Goal: Task Accomplishment & Management: Manage account settings

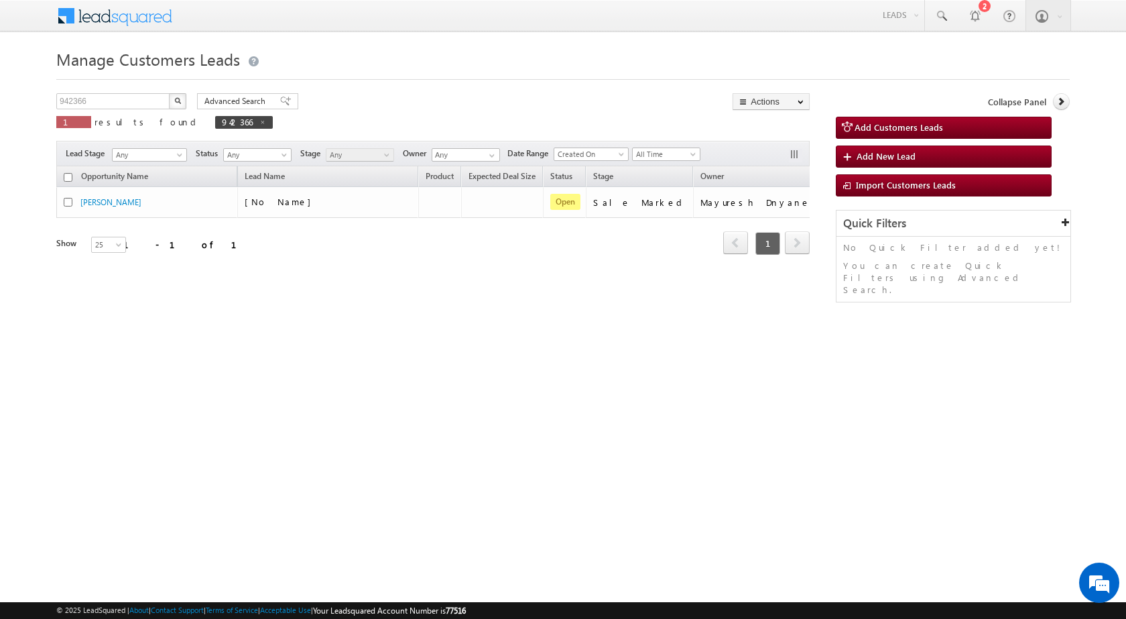
click at [130, 91] on div "Manage Customers Leads Customers Leads updated successfully. 942366 X 1 results…" at bounding box center [563, 212] width 1014 height 335
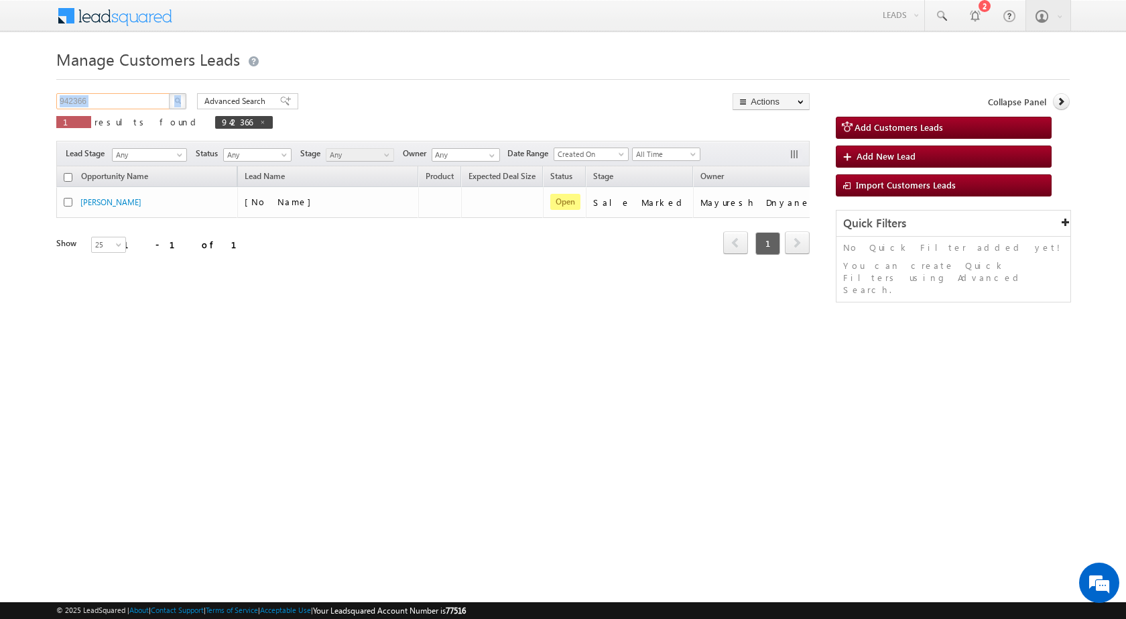
click at [119, 97] on input "942366" at bounding box center [113, 101] width 115 height 16
paste input "4343"
type input "944343"
click at [180, 102] on img "button" at bounding box center [177, 100] width 7 height 7
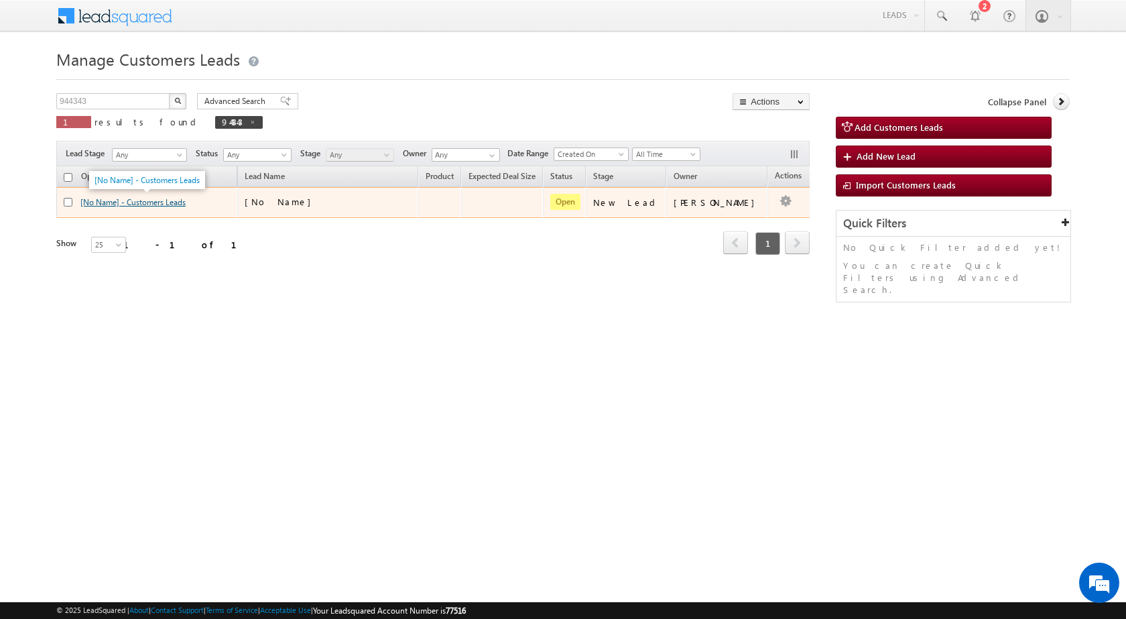
click at [145, 203] on link "[No Name] - Customers Leads" at bounding box center [132, 202] width 105 height 10
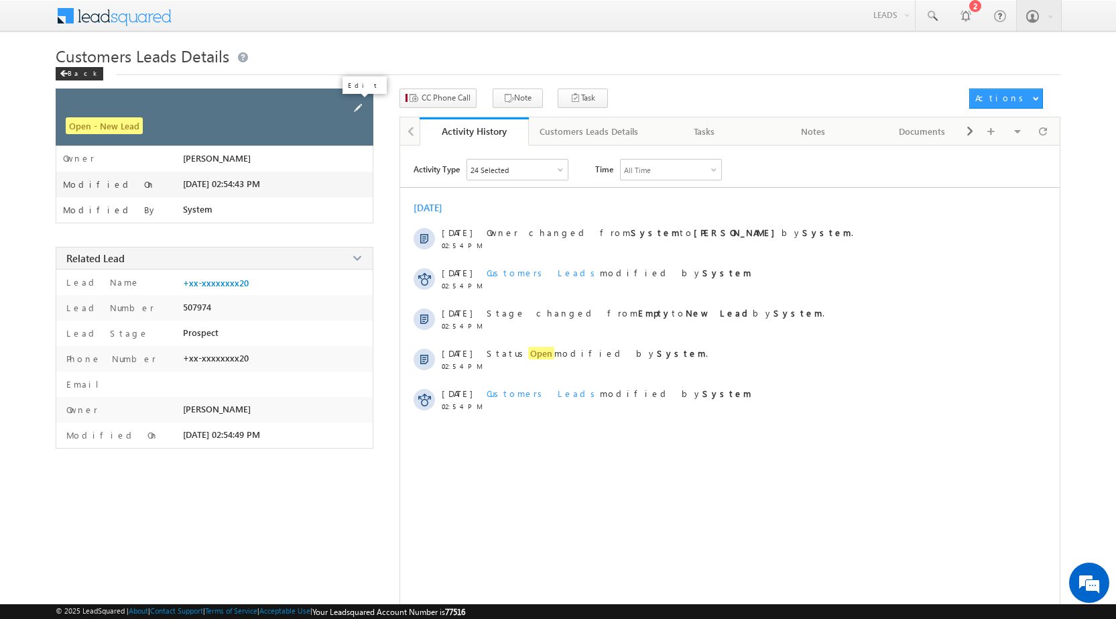
click at [355, 113] on span at bounding box center [358, 108] width 15 height 15
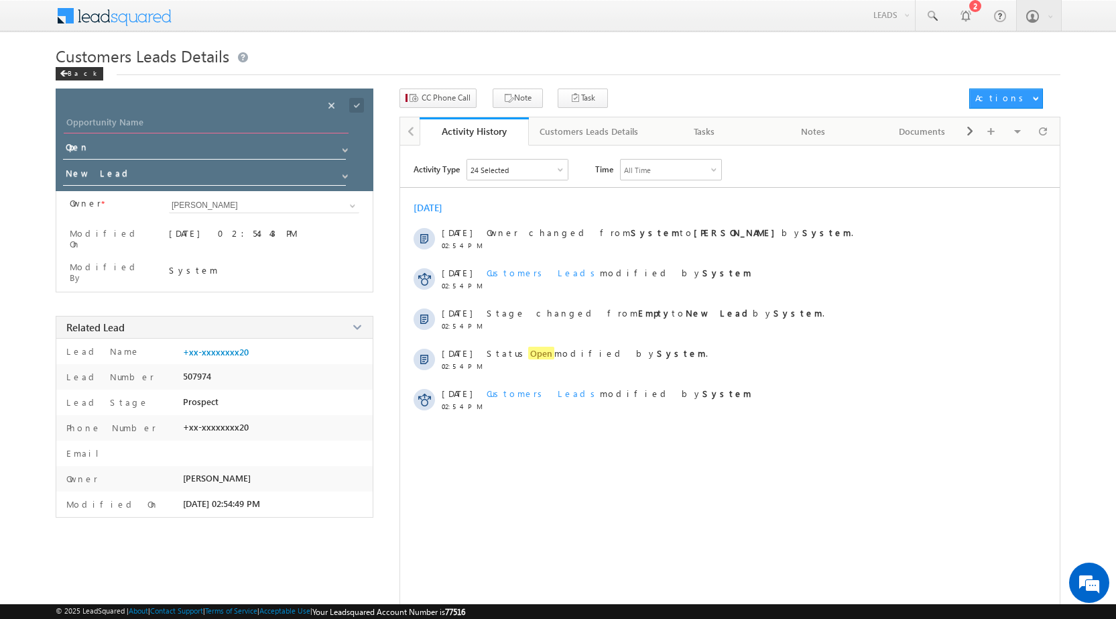
click at [176, 126] on input "Opportunity Name" at bounding box center [206, 124] width 285 height 19
paste input "Virendra Prasad"
type input "Virendra Prasad"
click at [363, 101] on span at bounding box center [356, 105] width 15 height 15
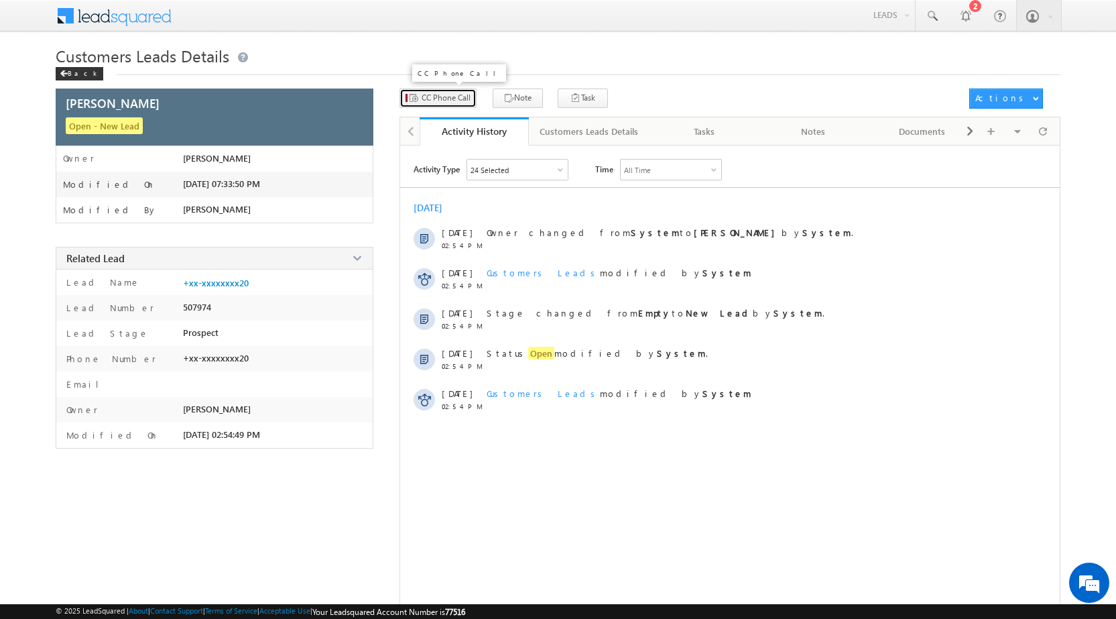
click at [430, 97] on span "CC Phone Call" at bounding box center [446, 98] width 49 height 12
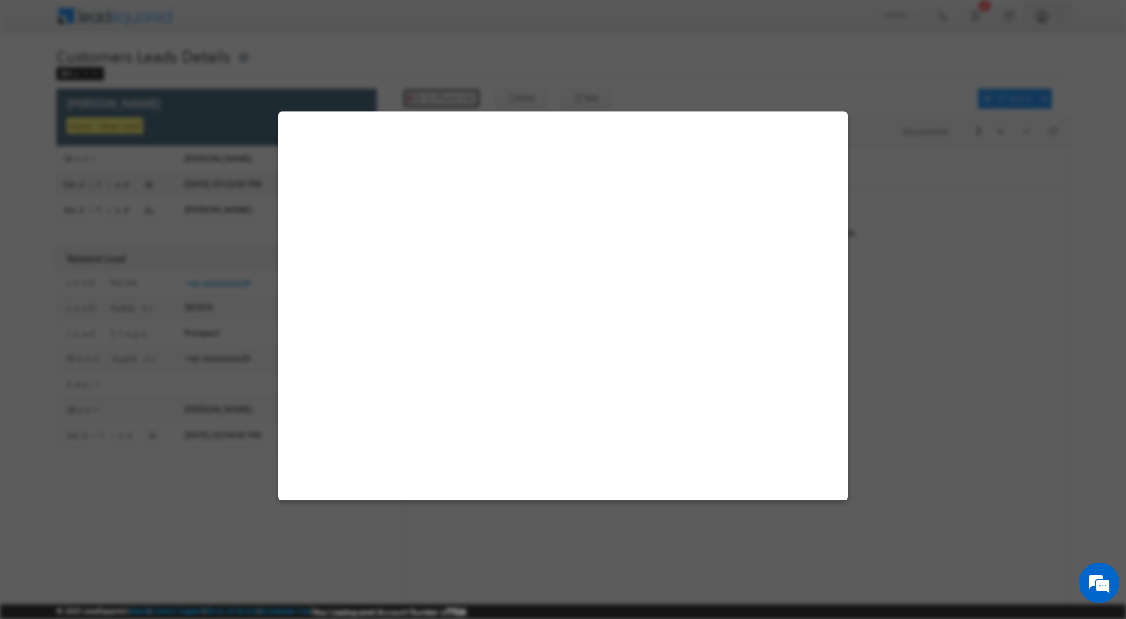
select select "Gorakhpur"
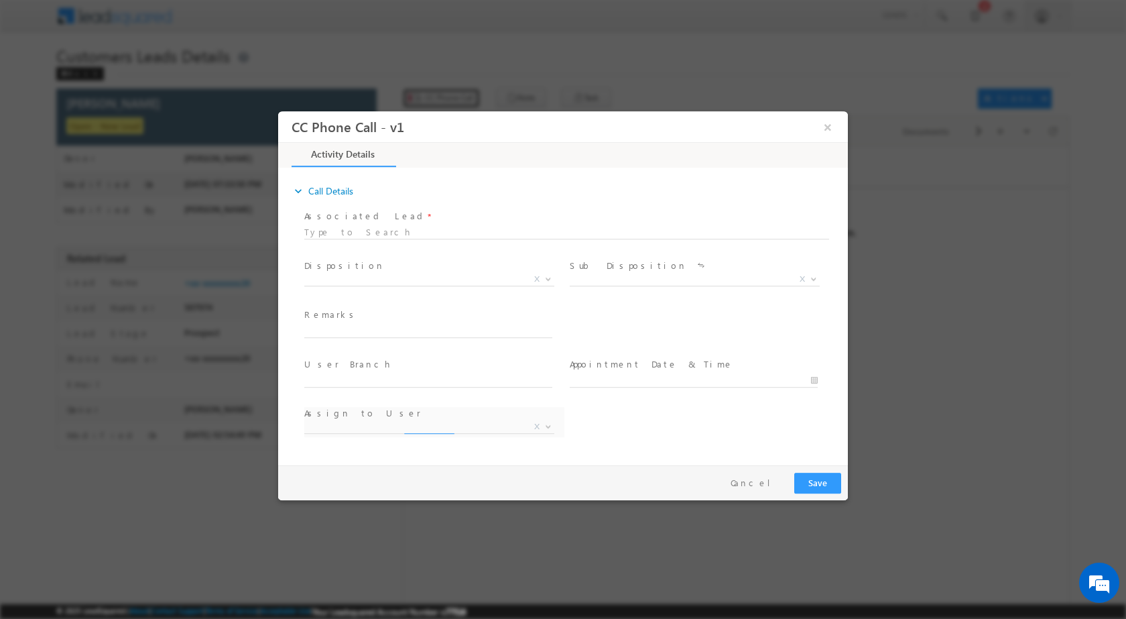
select select "devesh.srivastava@sgrlimited.in"
click at [552, 279] on b at bounding box center [548, 278] width 8 height 5
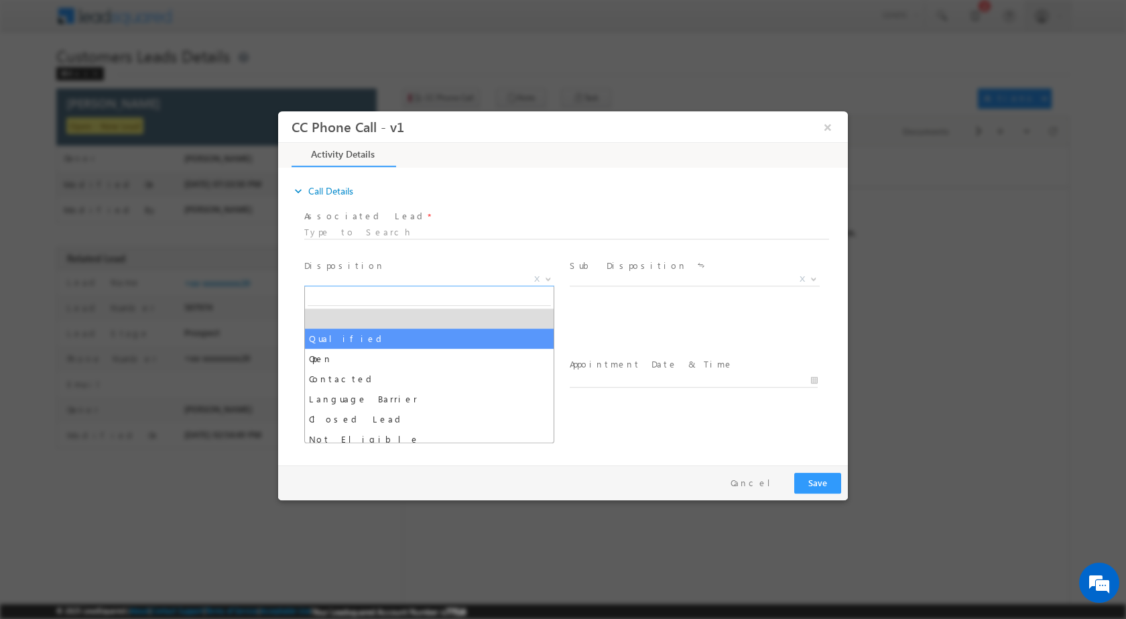
select select "Qualified"
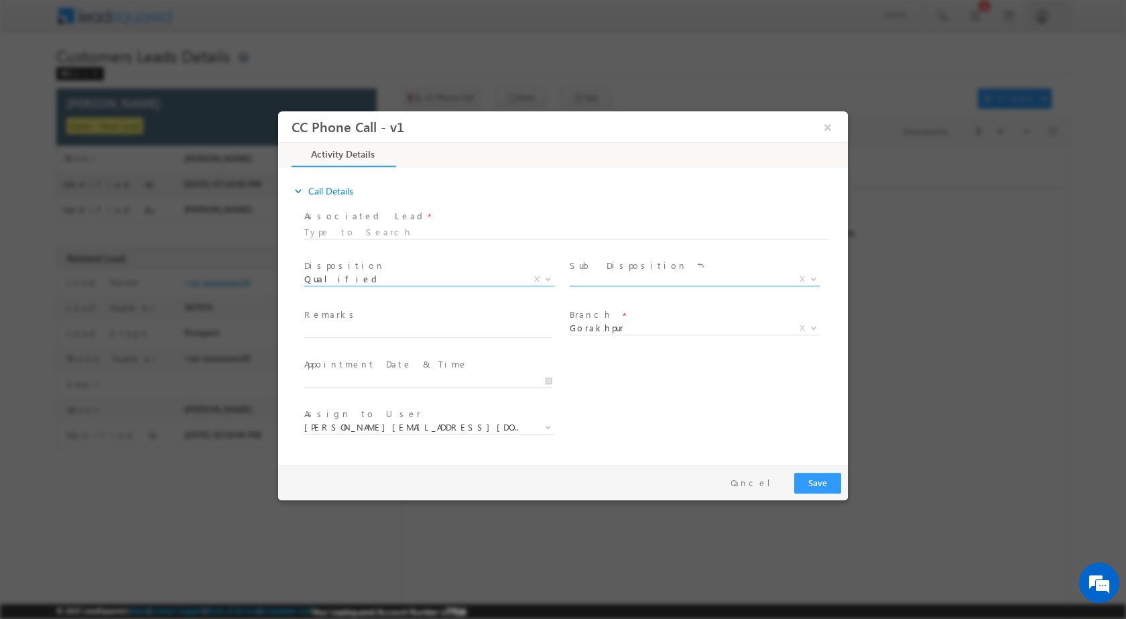
click at [819, 280] on span at bounding box center [812, 278] width 13 height 17
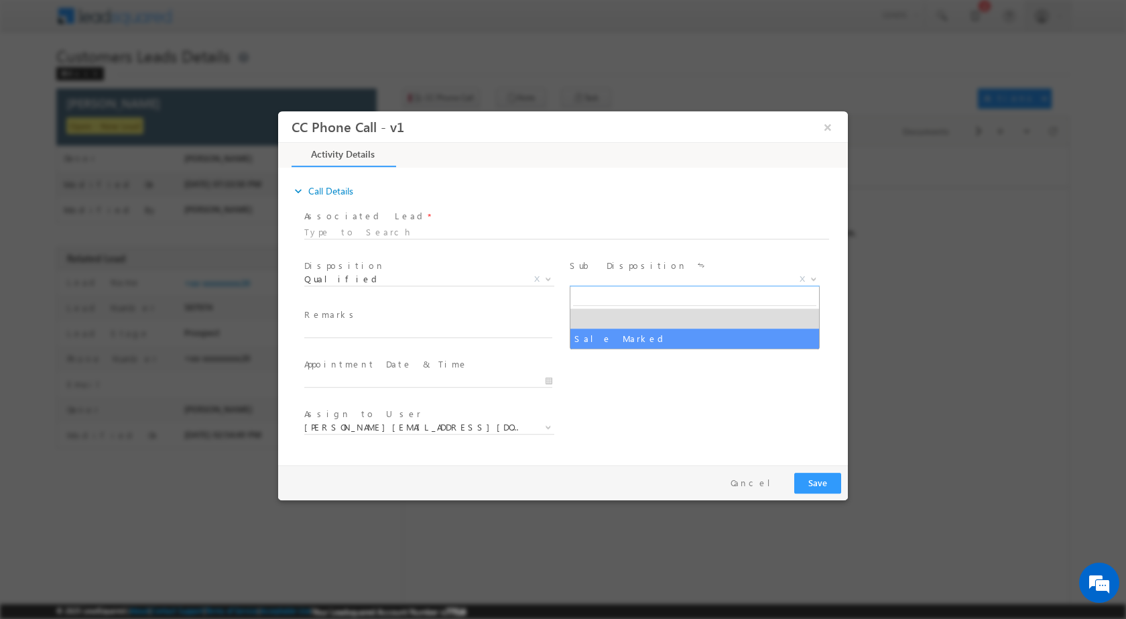
select select "Sale Marked"
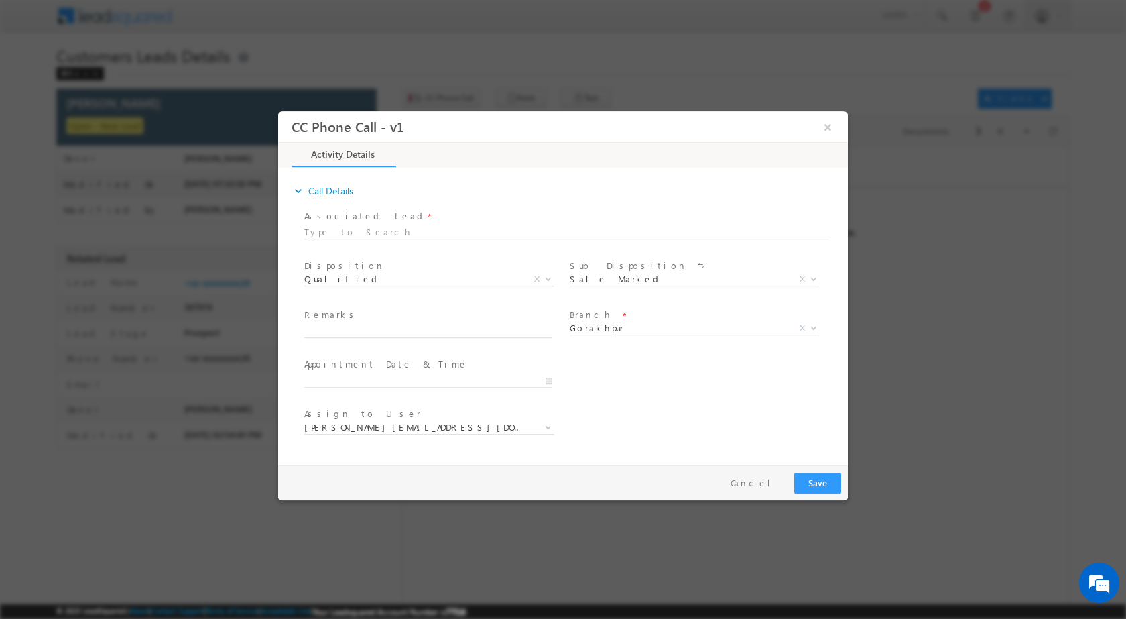
click at [554, 379] on div at bounding box center [434, 379] width 260 height 16
click at [547, 381] on input "09/27/2025 7:31 PM" at bounding box center [428, 379] width 248 height 13
type input "09/28/2025 7:31 PM"
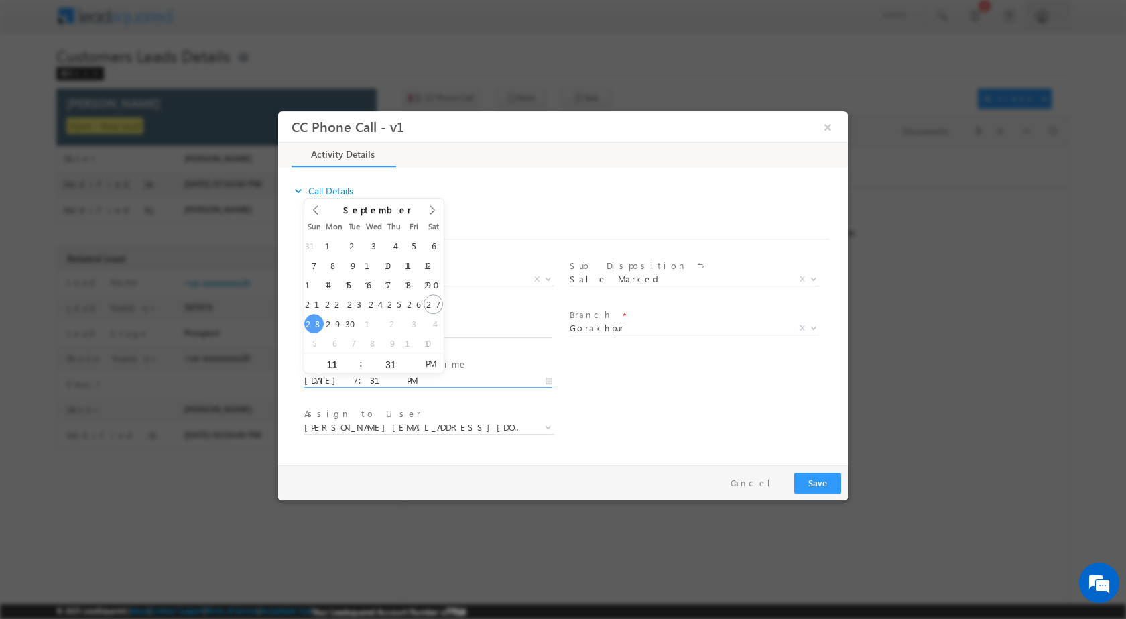
type input "1"
type input "01"
type input "09/28/2025 1:31 PM"
click at [392, 366] on input "31" at bounding box center [391, 363] width 56 height 9
type input "00"
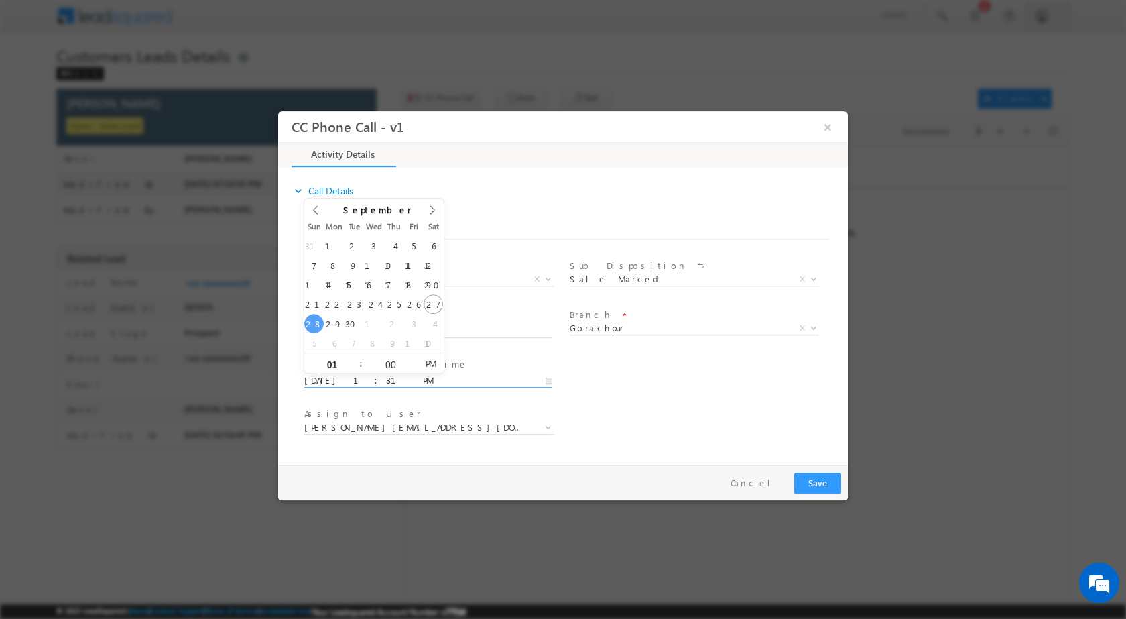
type input "09/28/2025 1:00 PM"
click at [689, 409] on div "Assign to User * devesh.srivastava@sgrlimited.in durgesh.tiwari@sgrlimited.in n…" at bounding box center [575, 429] width 546 height 50
click at [447, 327] on input "text" at bounding box center [428, 330] width 248 height 13
paste input "27/09-Customer name is Virendra Prasad Customer age is 42 yrs loan type is Exte…"
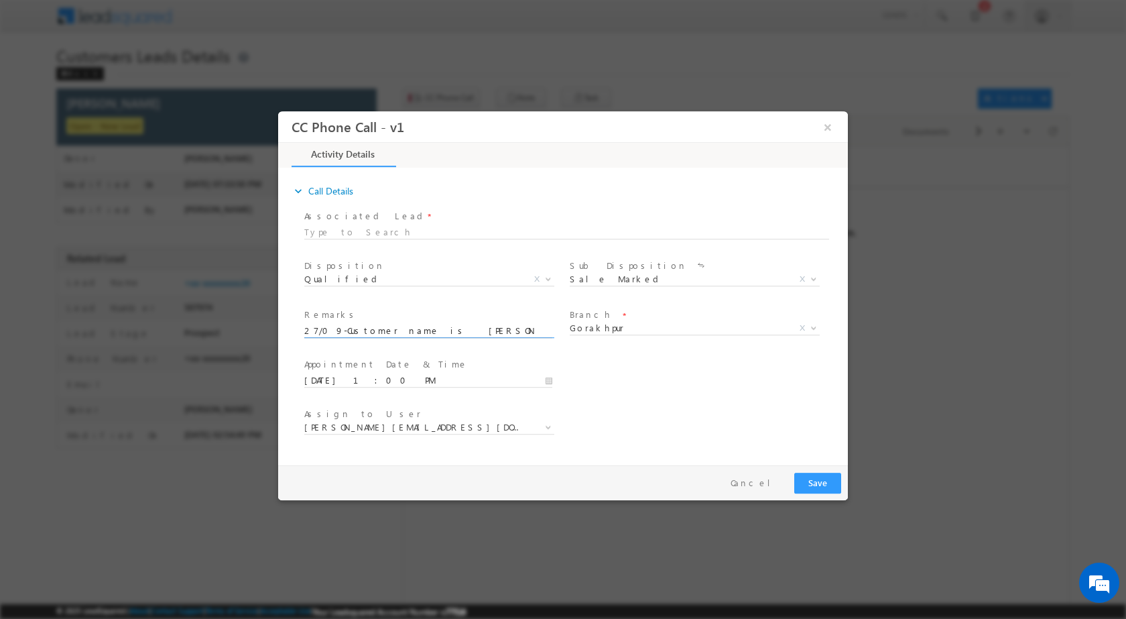
scroll to position [0, 556]
type input "27/09-Customer name is Virendra Prasad Customer age is 42 yrs loan type is Exte…"
click at [823, 481] on button "Save" at bounding box center [818, 482] width 47 height 21
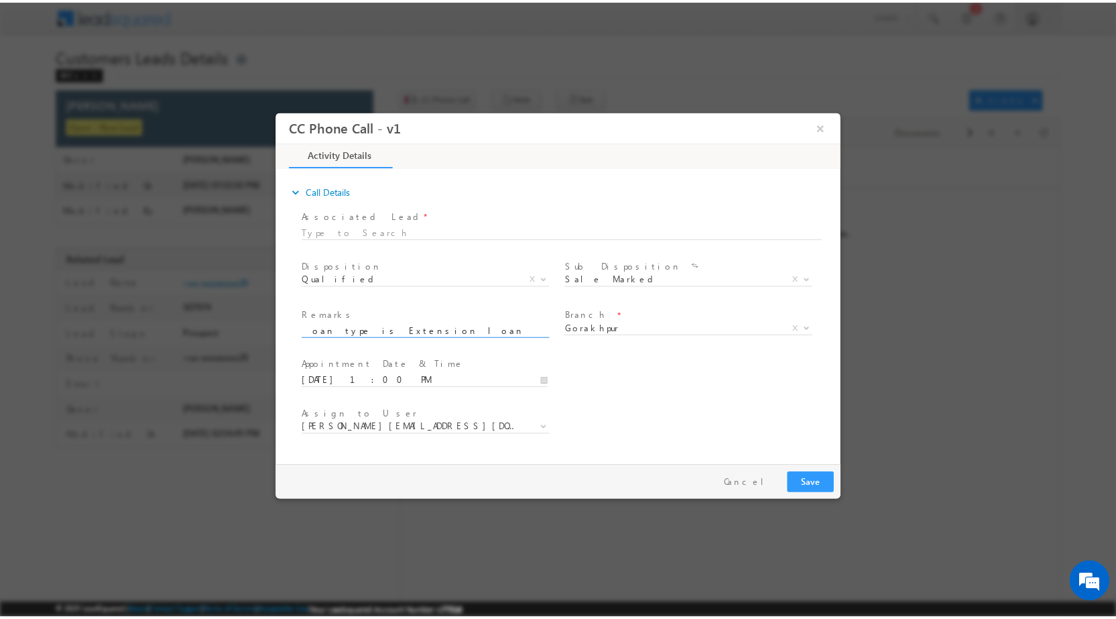
scroll to position [0, 0]
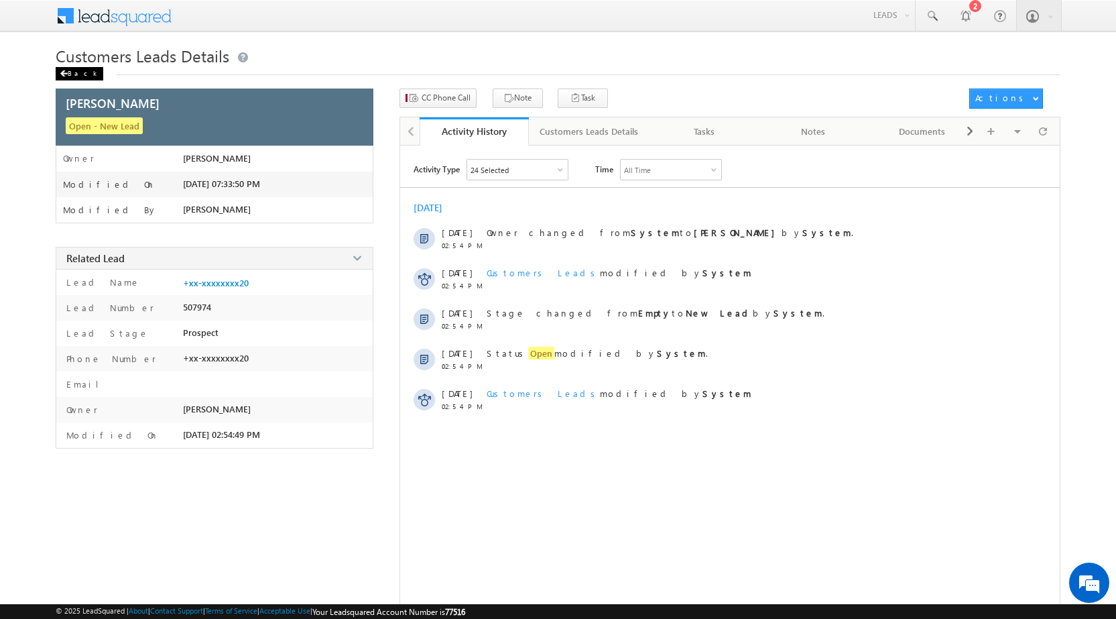
click at [74, 70] on div "Back" at bounding box center [80, 73] width 48 height 13
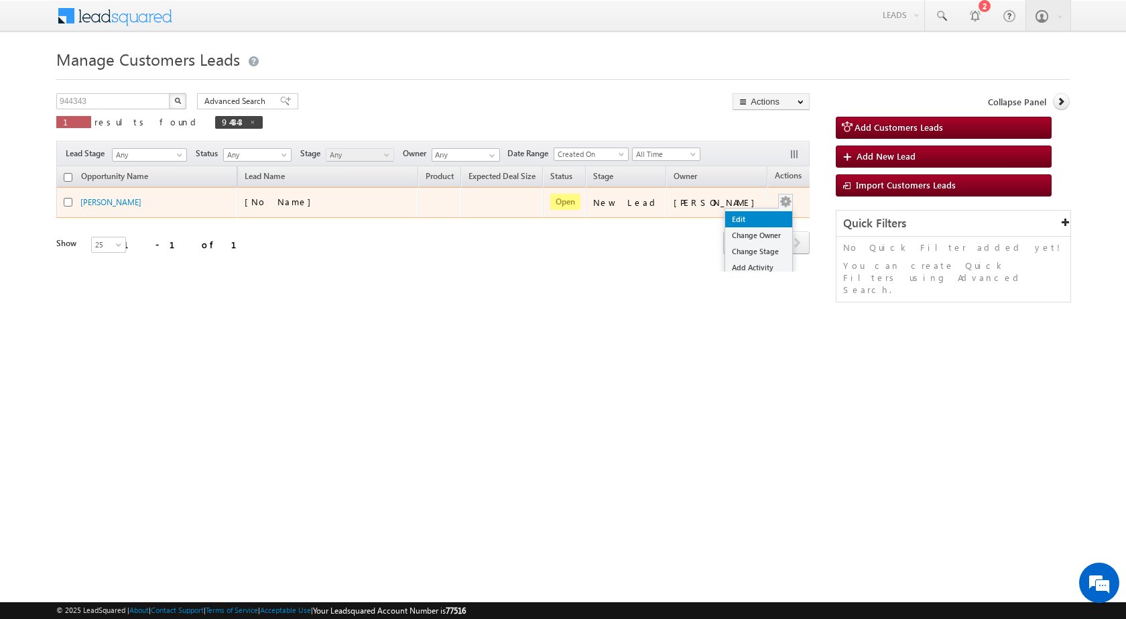
click at [743, 219] on link "Edit" at bounding box center [759, 219] width 67 height 16
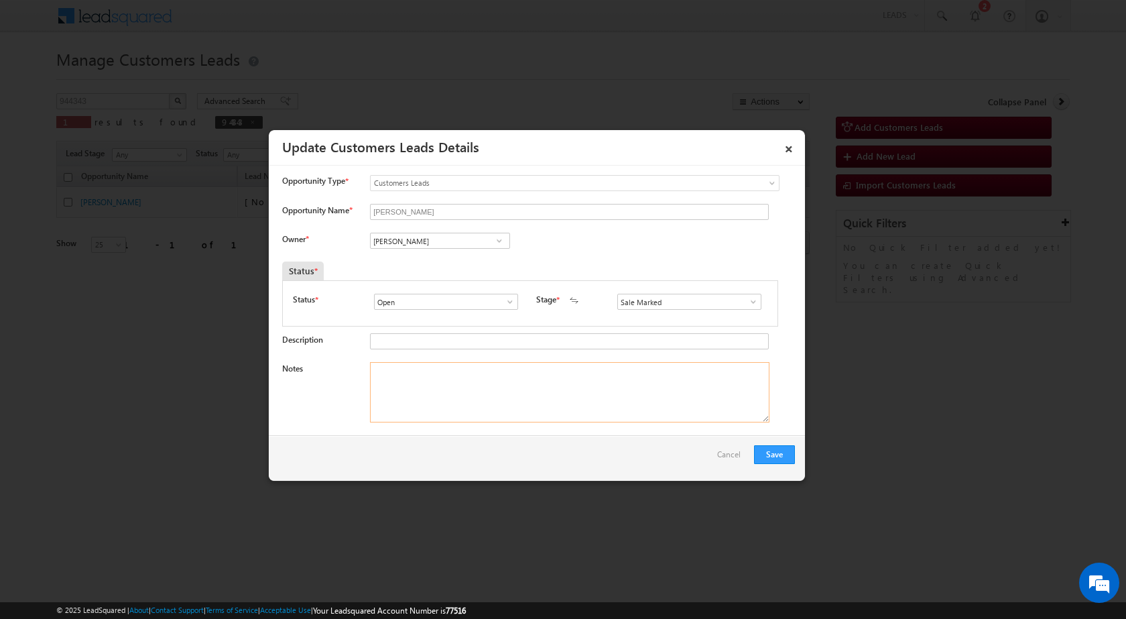
click at [461, 377] on textarea "Notes" at bounding box center [570, 392] width 400 height 60
paste textarea "27/09-Customer name is Virendra Prasad Customer age is 42 yrs loan type is Exte…"
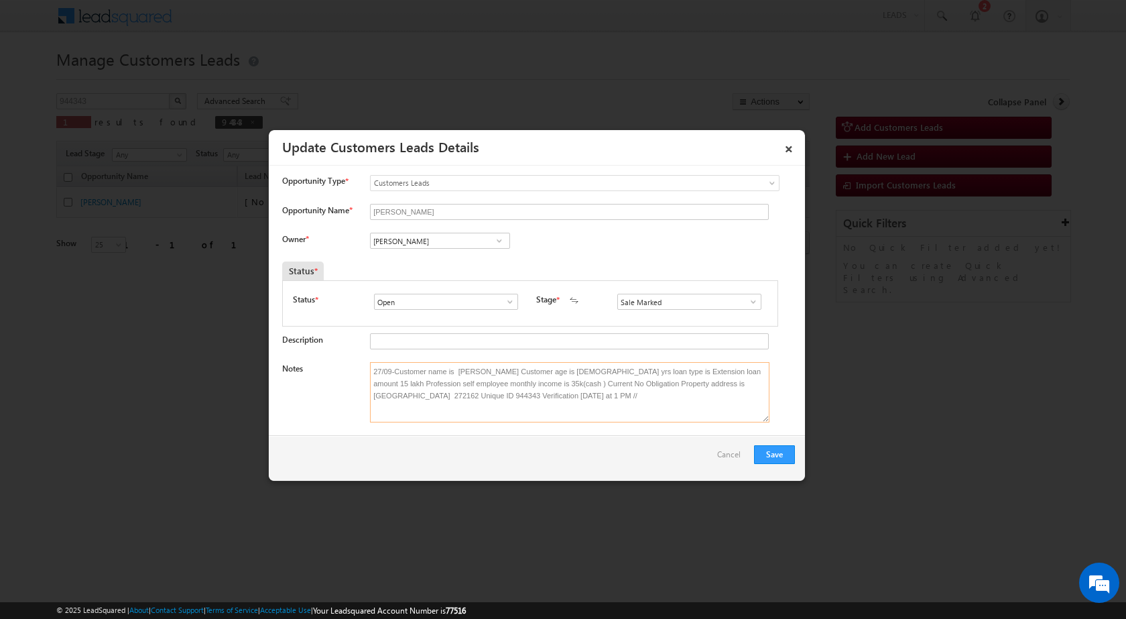
type textarea "27/09-Customer name is Virendra Prasad Customer age is 42 yrs loan type is Exte…"
click at [505, 239] on link at bounding box center [499, 240] width 17 height 13
paste input "suryakant.tripathi@sgrlimited.in"
click at [461, 257] on link "Suryakant Tripathi suryakant.tripathi@sgrlimited.in" at bounding box center [440, 261] width 140 height 25
type input "Suryakant Tripathi"
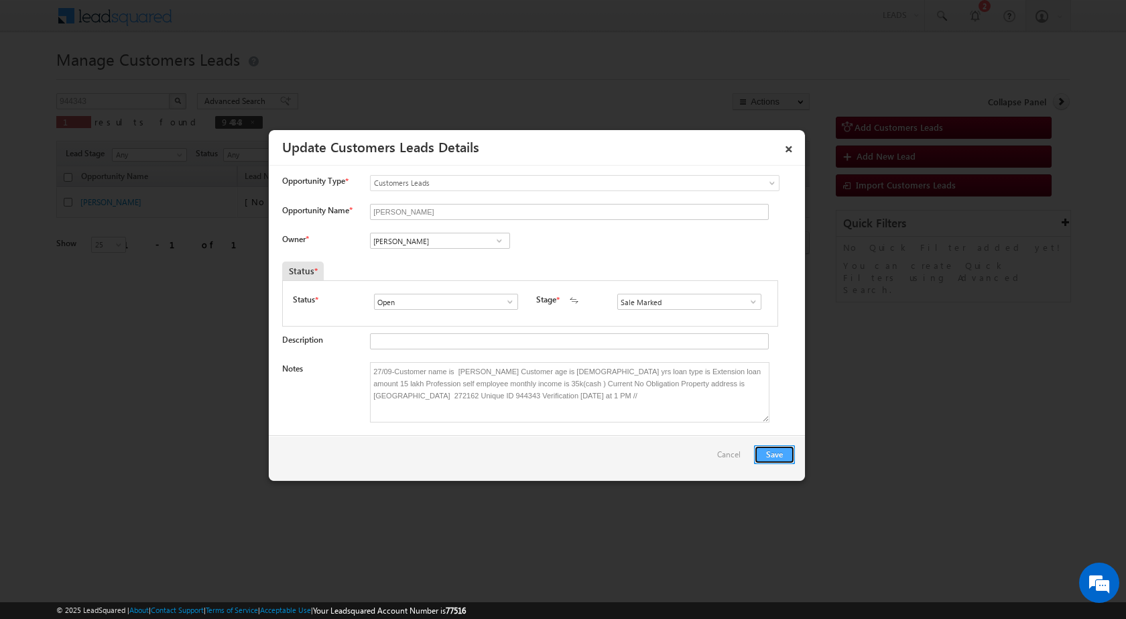
click at [774, 451] on button "Save" at bounding box center [774, 454] width 41 height 19
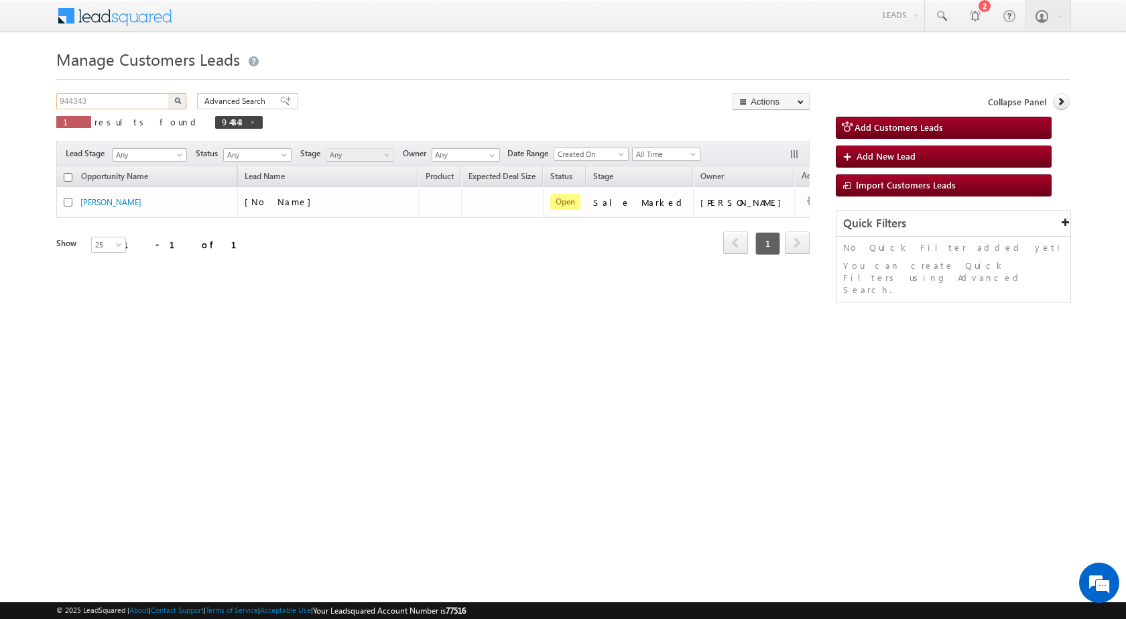
click at [111, 98] on input "944343" at bounding box center [113, 101] width 115 height 16
paste input "27/09-Customer name is Jalpreet Singh customer age"
click at [116, 91] on div "Manage Customers Leads Customers Leads updated successfully. 27/09-Customer nam…" at bounding box center [563, 212] width 1014 height 335
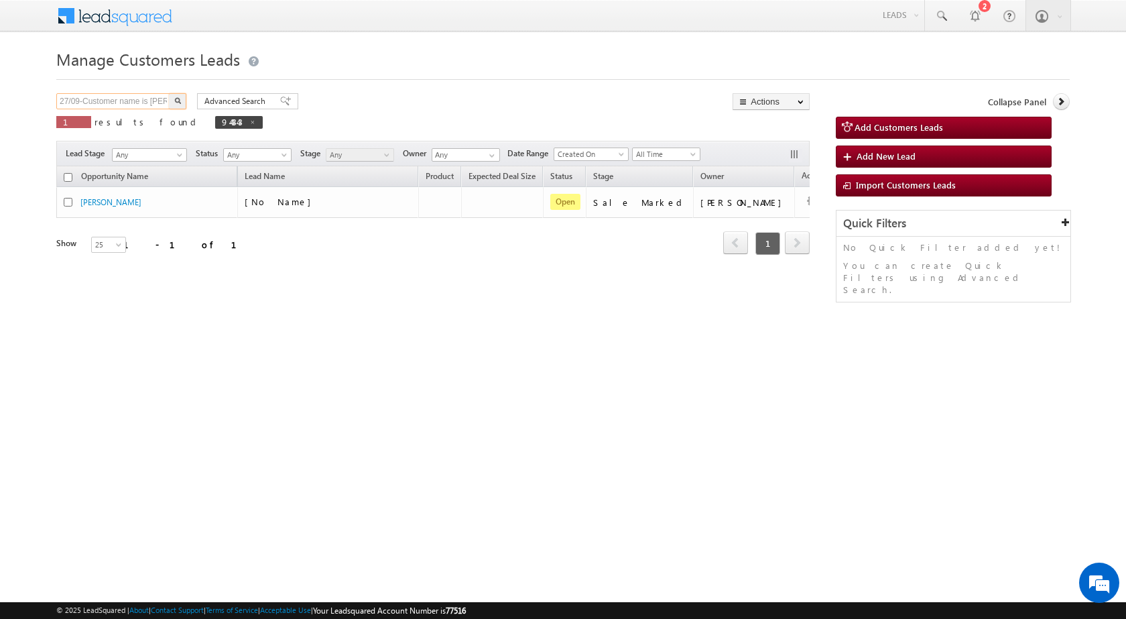
drag, startPoint x: 117, startPoint y: 91, endPoint x: 121, endPoint y: 103, distance: 13.4
click at [121, 103] on div "Manage Customers Leads Customers Leads updated successfully. 27/09-Customer nam…" at bounding box center [563, 212] width 1014 height 335
click at [121, 103] on input "27/09-Customer name is Jalpreet Singh customer age" at bounding box center [113, 101] width 115 height 16
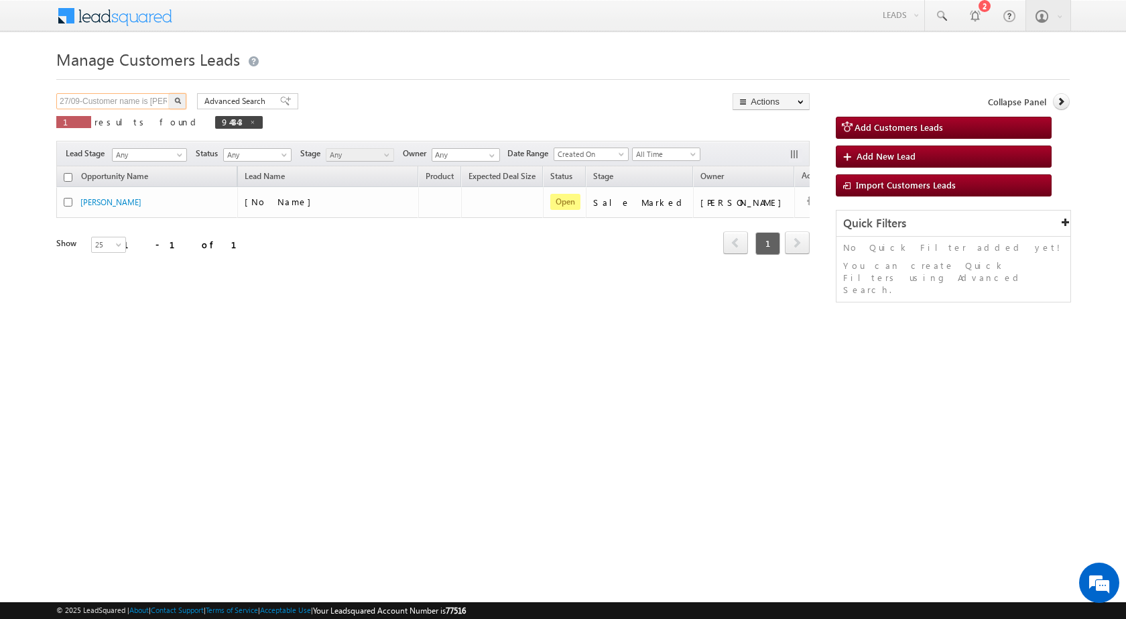
paste input "943148"
type input "943148"
click at [176, 100] on img "button" at bounding box center [177, 100] width 7 height 7
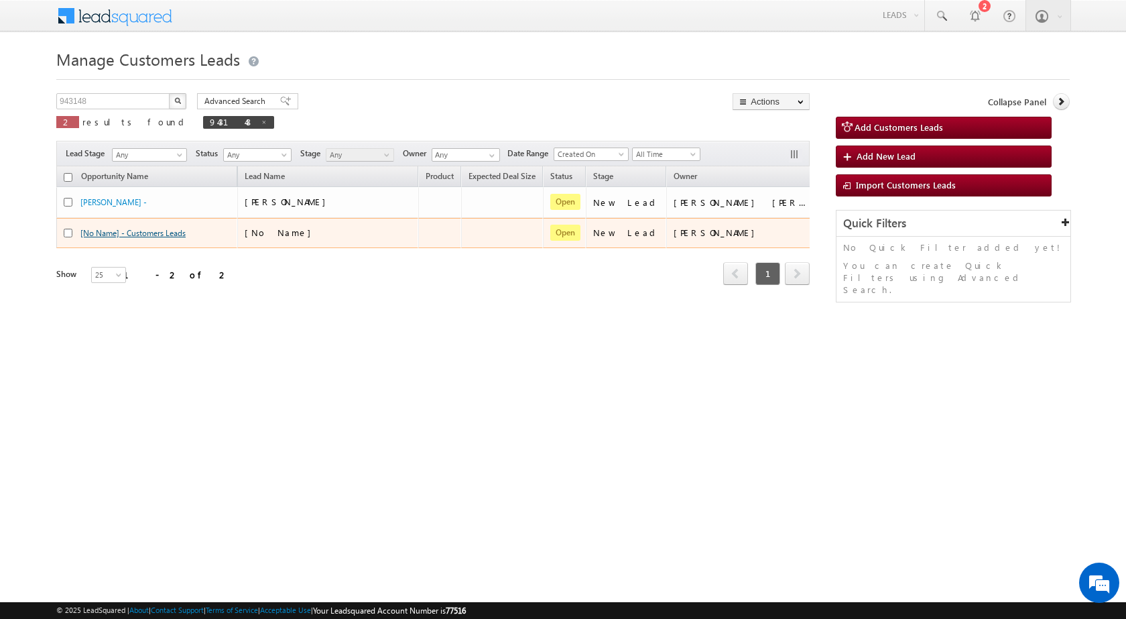
click at [141, 233] on link "[No Name] - Customers Leads" at bounding box center [132, 233] width 105 height 10
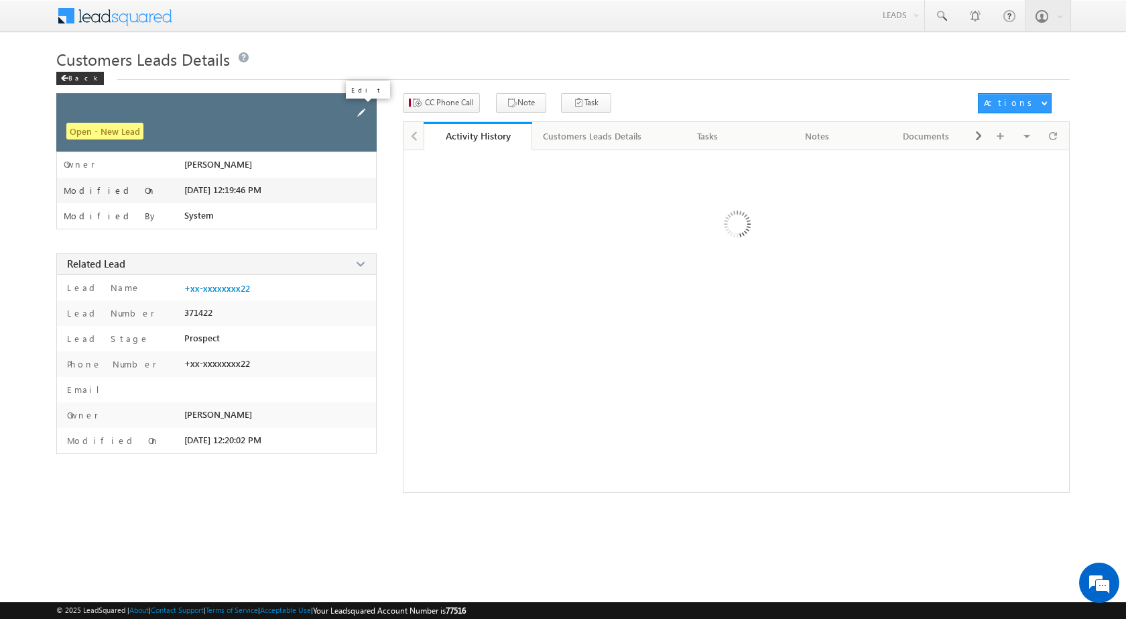
click at [359, 107] on span at bounding box center [361, 112] width 15 height 15
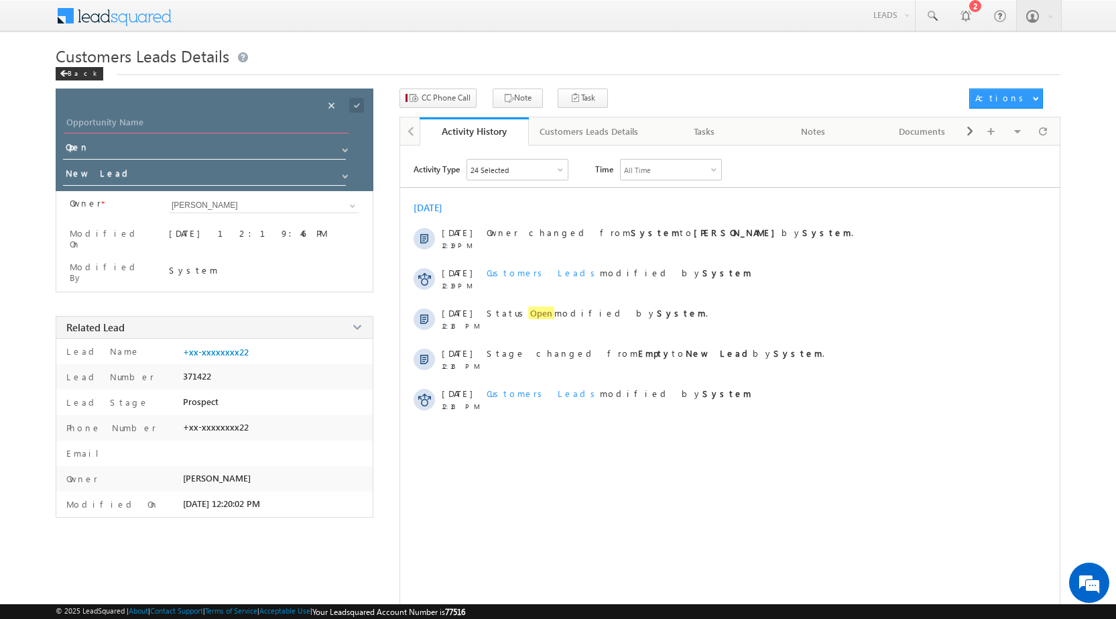
click at [264, 127] on input "Opportunity Name" at bounding box center [206, 124] width 285 height 19
paste input "[PERSON_NAME]"
type input "[PERSON_NAME]"
click at [350, 107] on span at bounding box center [356, 105] width 15 height 15
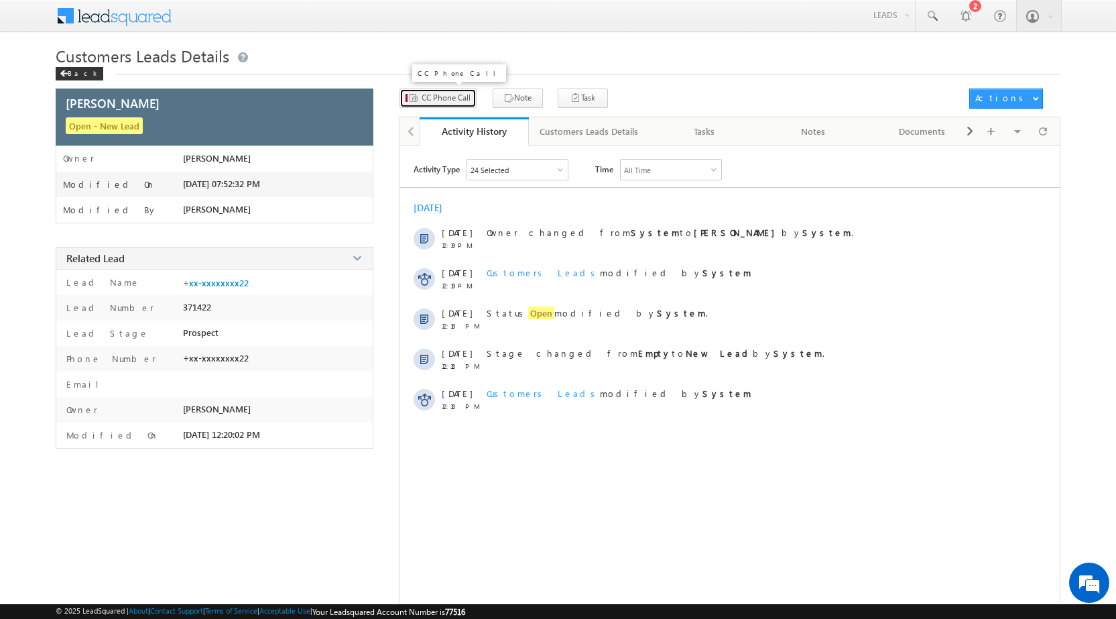
click at [451, 103] on span "CC Phone Call" at bounding box center [446, 98] width 49 height 12
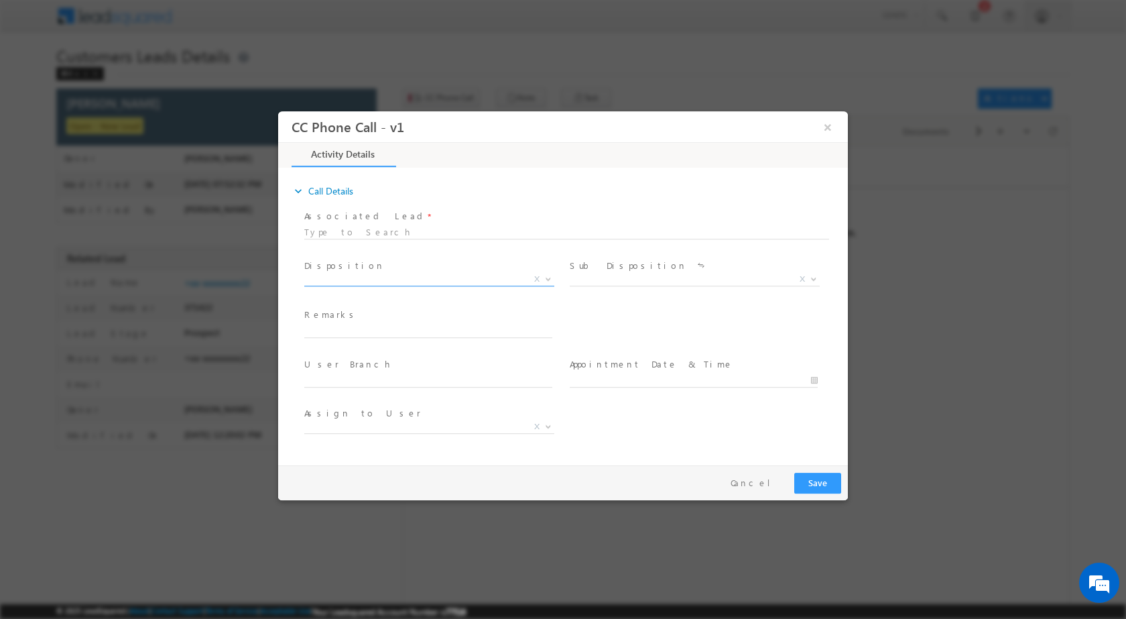
click at [547, 280] on span at bounding box center [546, 278] width 13 height 17
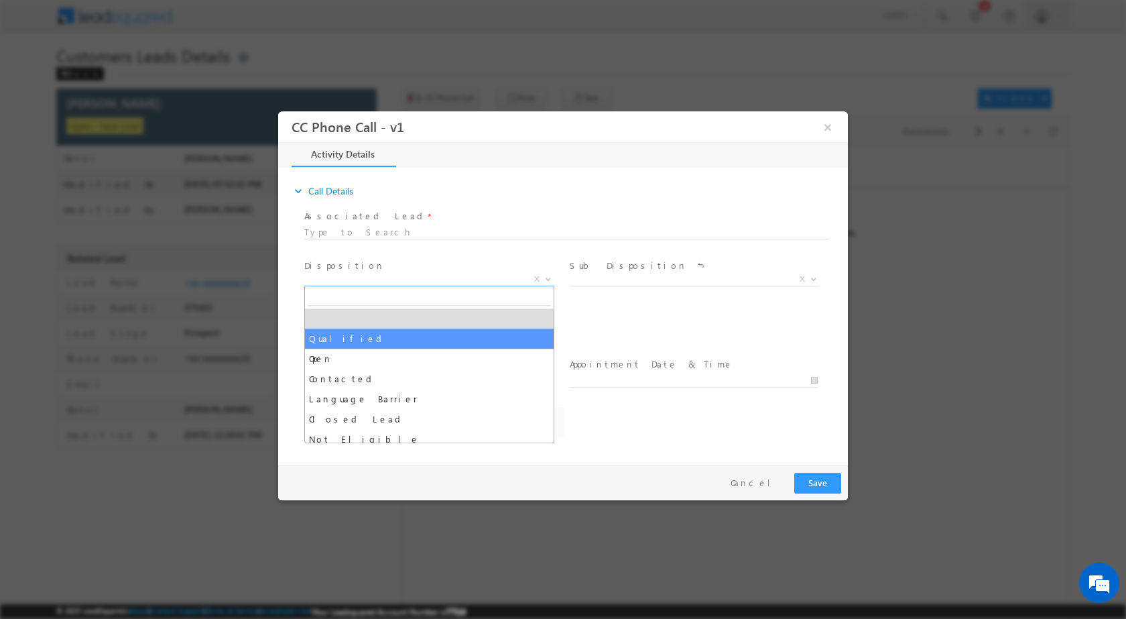
select select "Qualified"
select select "ankit.rajawat@sgrlimited.in"
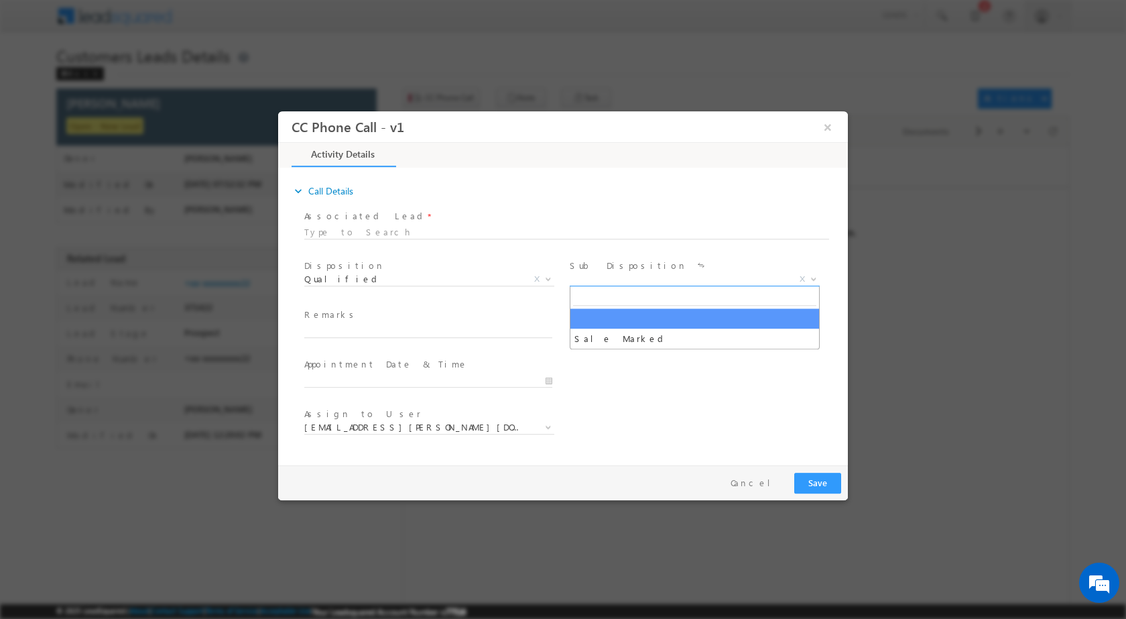
click at [812, 277] on b at bounding box center [814, 278] width 8 height 5
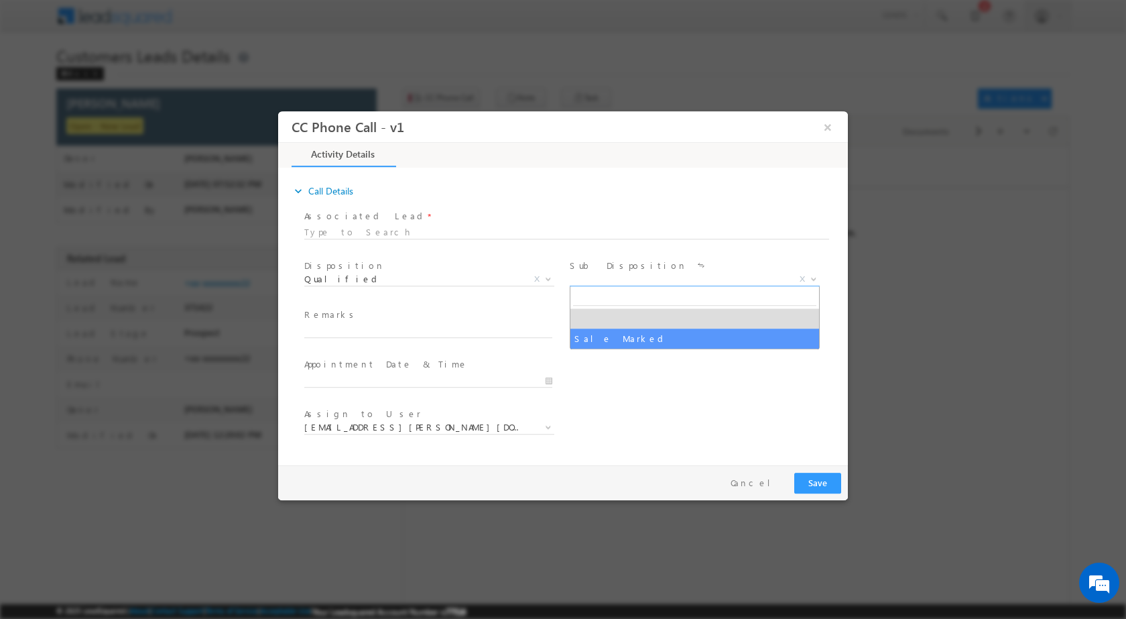
select select "Sale Marked"
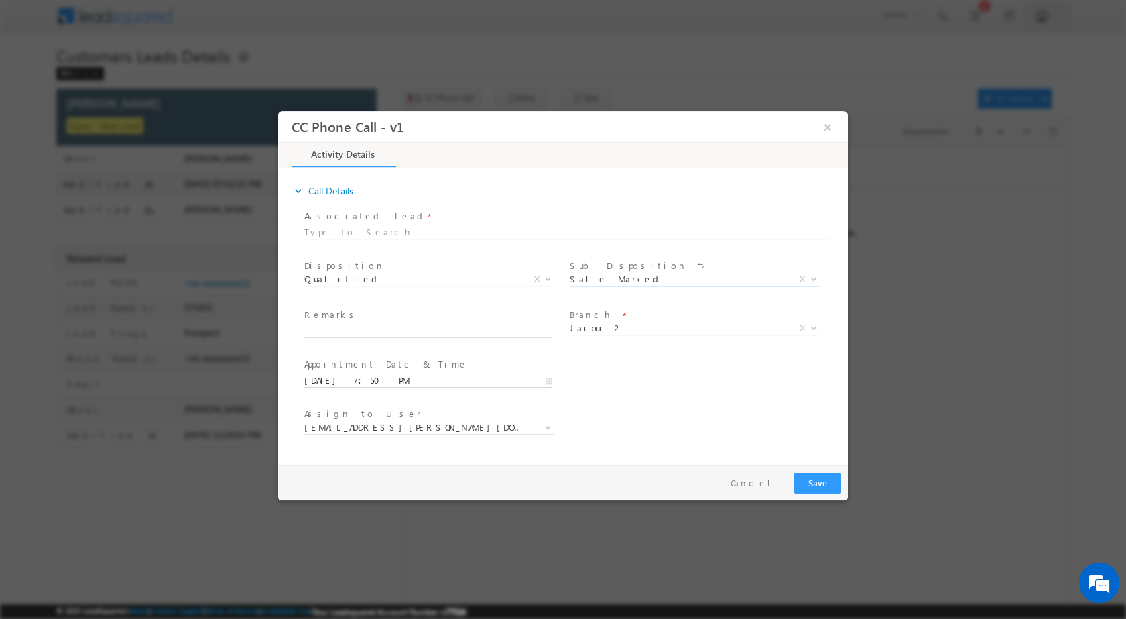
click at [548, 373] on input "09/27/2025 7:50 PM" at bounding box center [428, 379] width 248 height 13
type input "09/29/2025 7:50 PM"
type input "11"
type input "09/29/2025 11:50 PM"
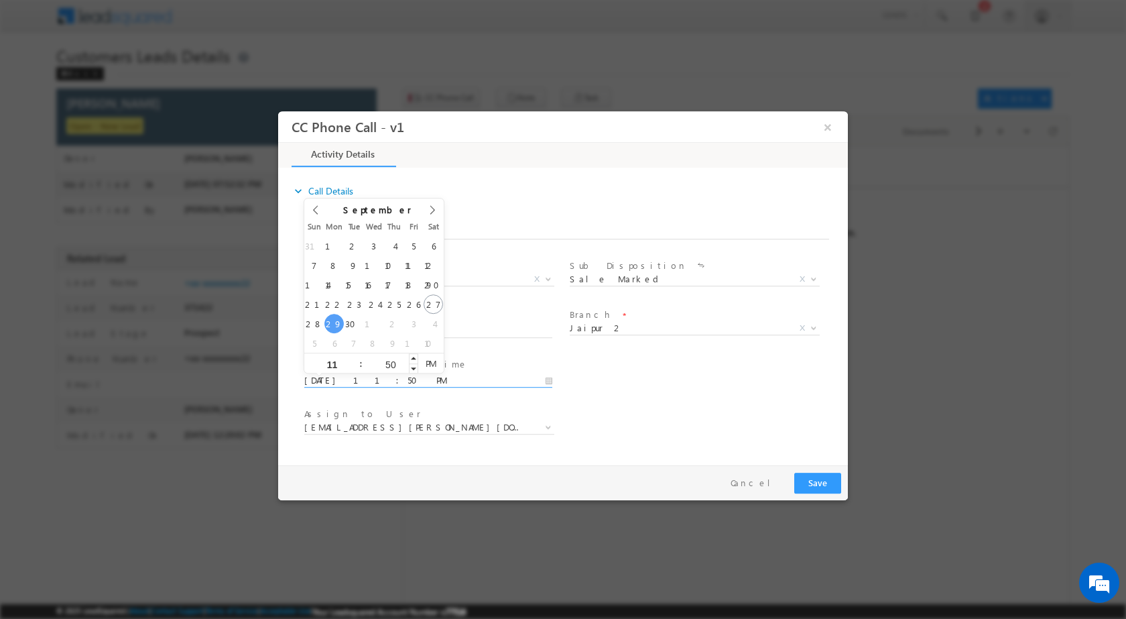
click at [394, 364] on input "50" at bounding box center [391, 363] width 56 height 9
type input "00"
type input "09/29/2025 11:00 AM"
click at [424, 363] on span "AM" at bounding box center [430, 363] width 25 height 20
click at [626, 394] on div "User Branch * Appointment Date & Time * 09/29/2025 11:00 AM" at bounding box center [575, 379] width 546 height 50
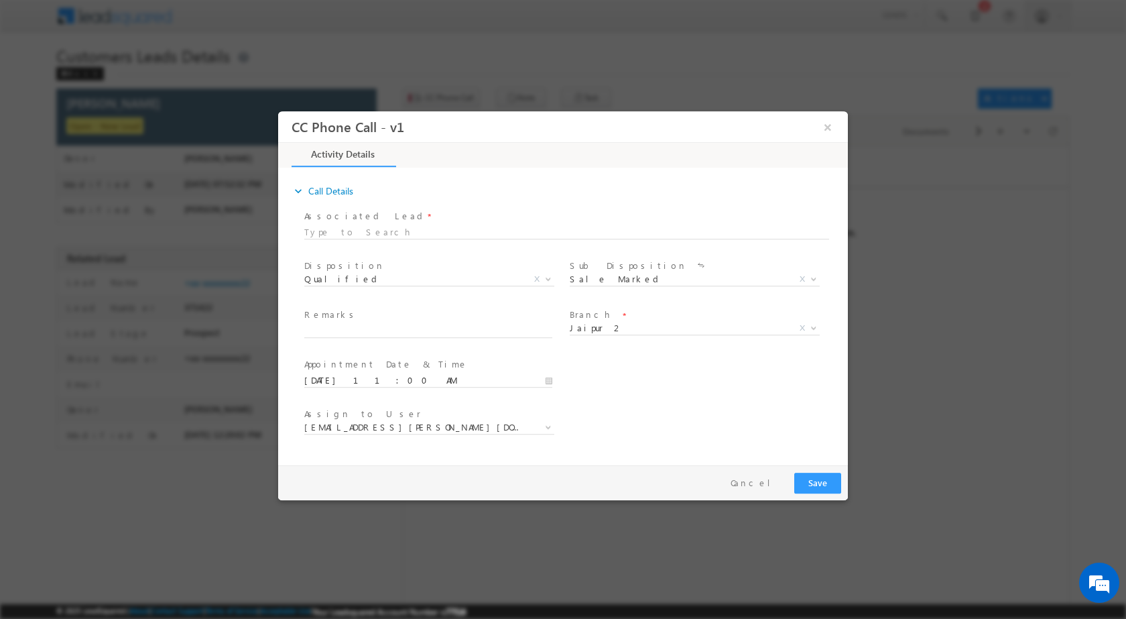
select select
click at [805, 328] on span "X" at bounding box center [802, 327] width 5 height 12
click at [716, 319] on span "Branch *" at bounding box center [693, 315] width 247 height 15
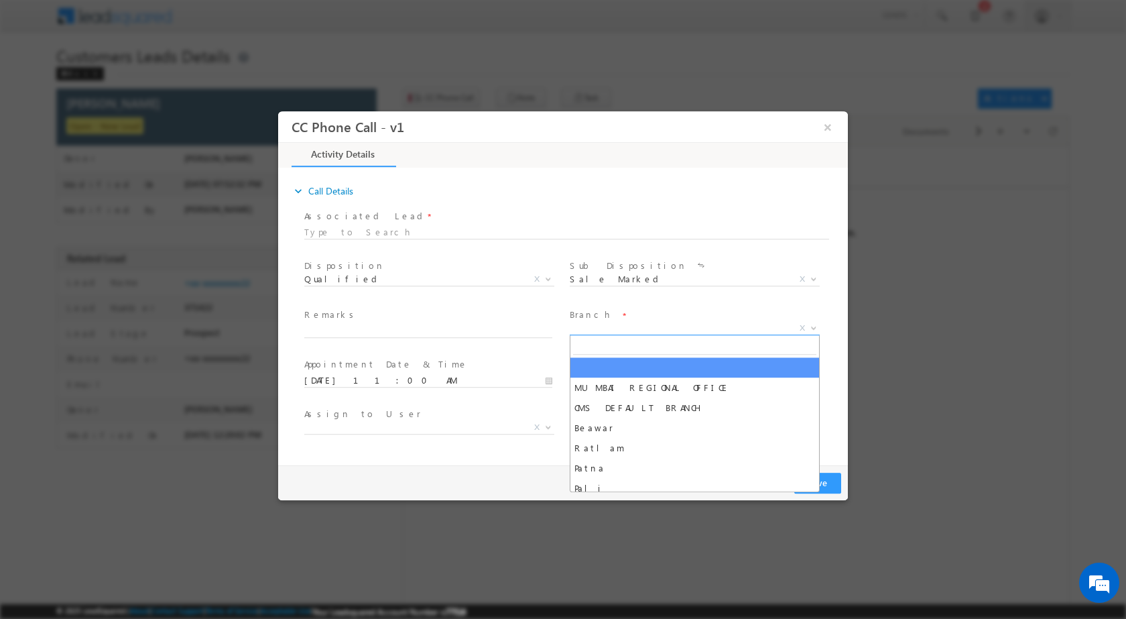
click at [714, 326] on span "X" at bounding box center [695, 327] width 250 height 13
type input "hisa"
select select "Hisar"
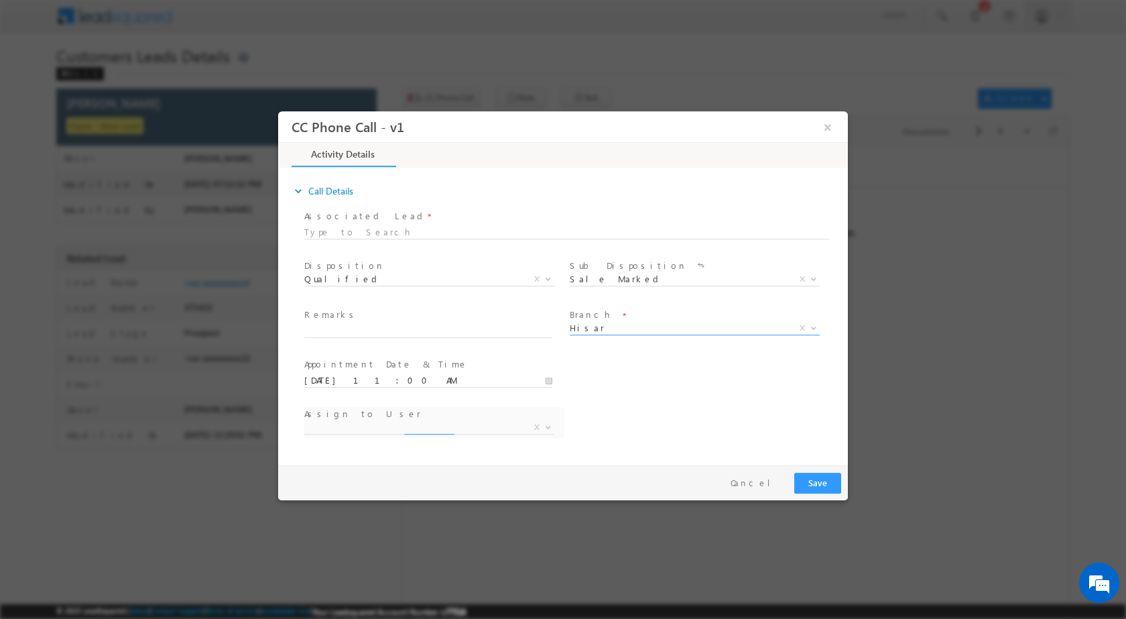
select select "amit.ramavtar@sgrlimited.in"
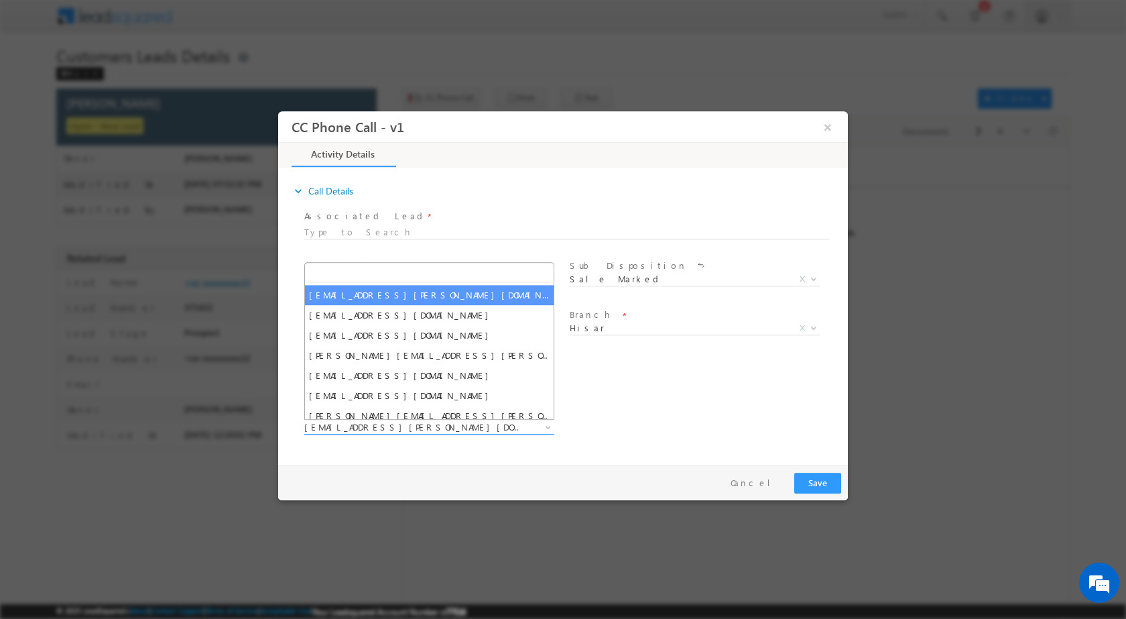
click at [369, 432] on span "amit.ramavtar@sgrlimited.in" at bounding box center [413, 426] width 218 height 12
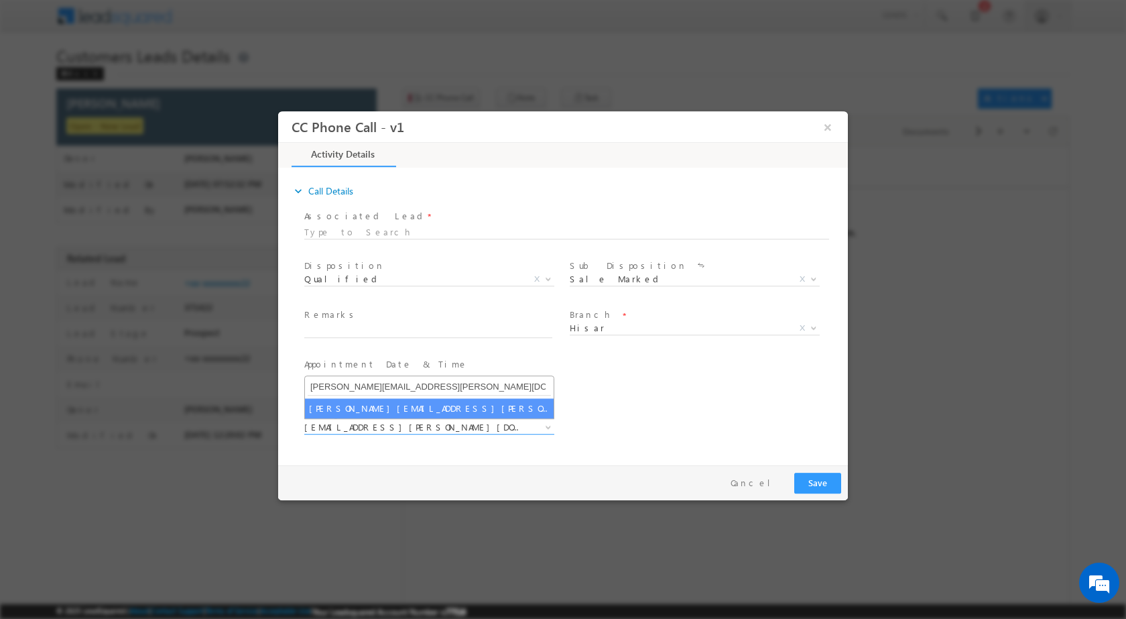
type input "salim.singh@sgrlimited.in"
select select "salim.singh@sgrlimited.in"
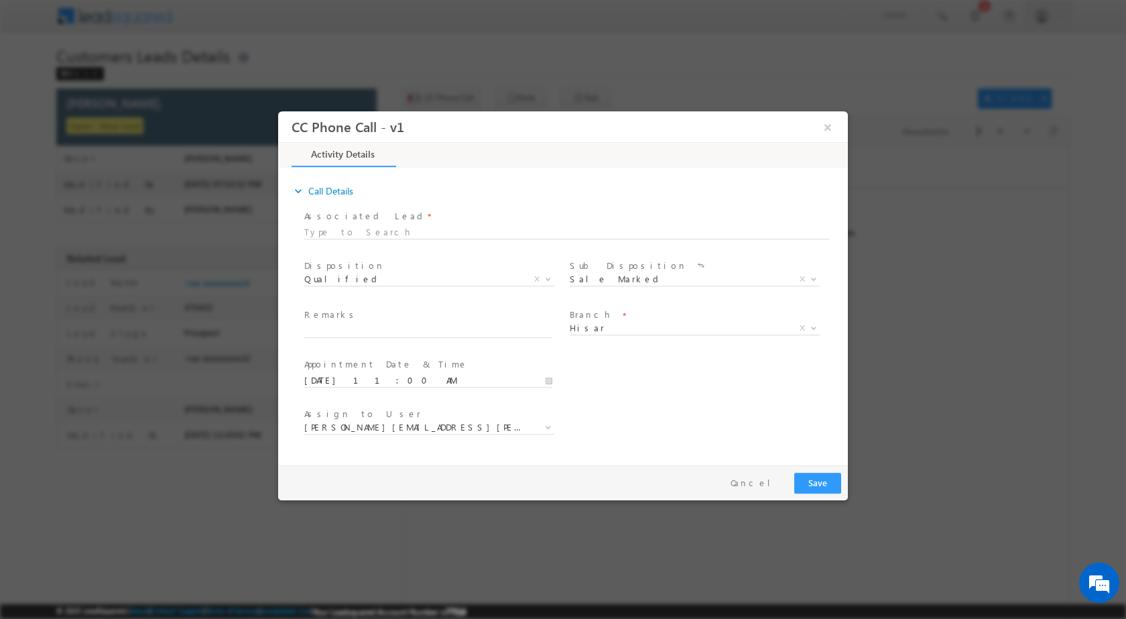
click at [426, 322] on div "Remarks *" at bounding box center [434, 323] width 260 height 31
click at [424, 330] on input "text" at bounding box center [428, 330] width 248 height 13
paste input "27/09-Customer name is Jalpreet Singh customer age is 42 yrs loan type is Plot …"
type input "27/09-Customer name is Jalpreet Singh customer age is 42 yrs loan type is Plot …"
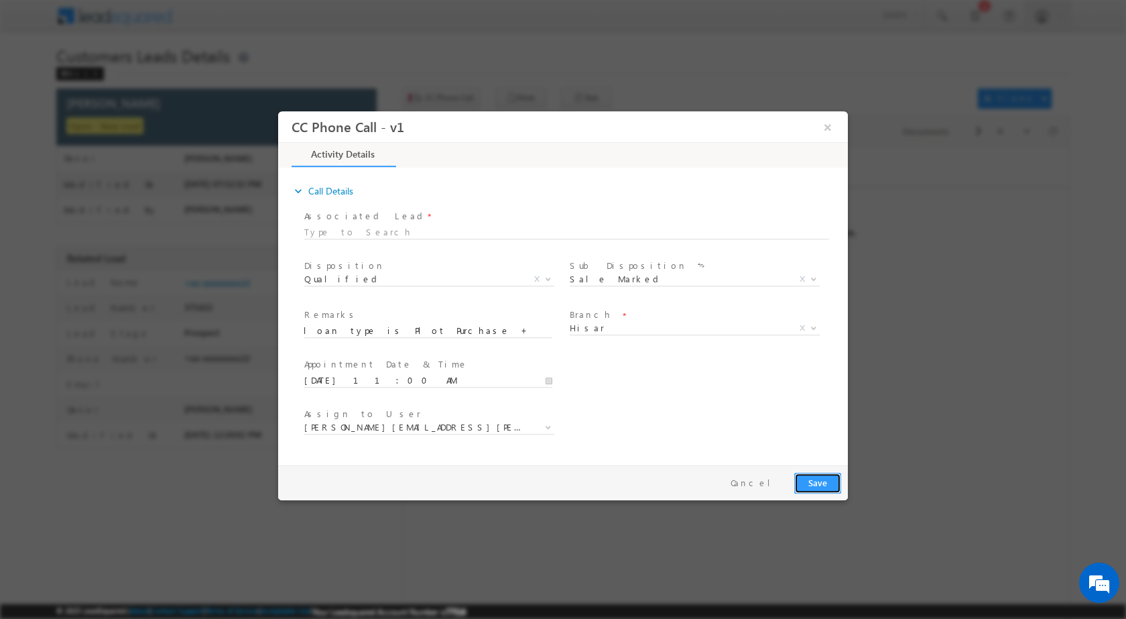
click at [816, 487] on button "Save" at bounding box center [818, 482] width 47 height 21
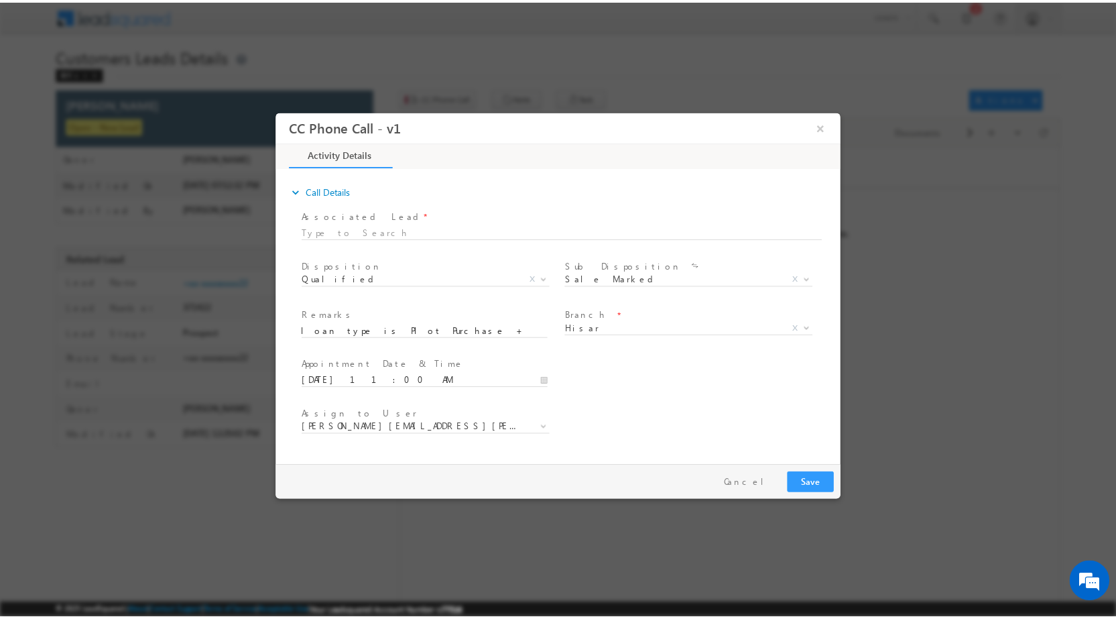
scroll to position [0, 0]
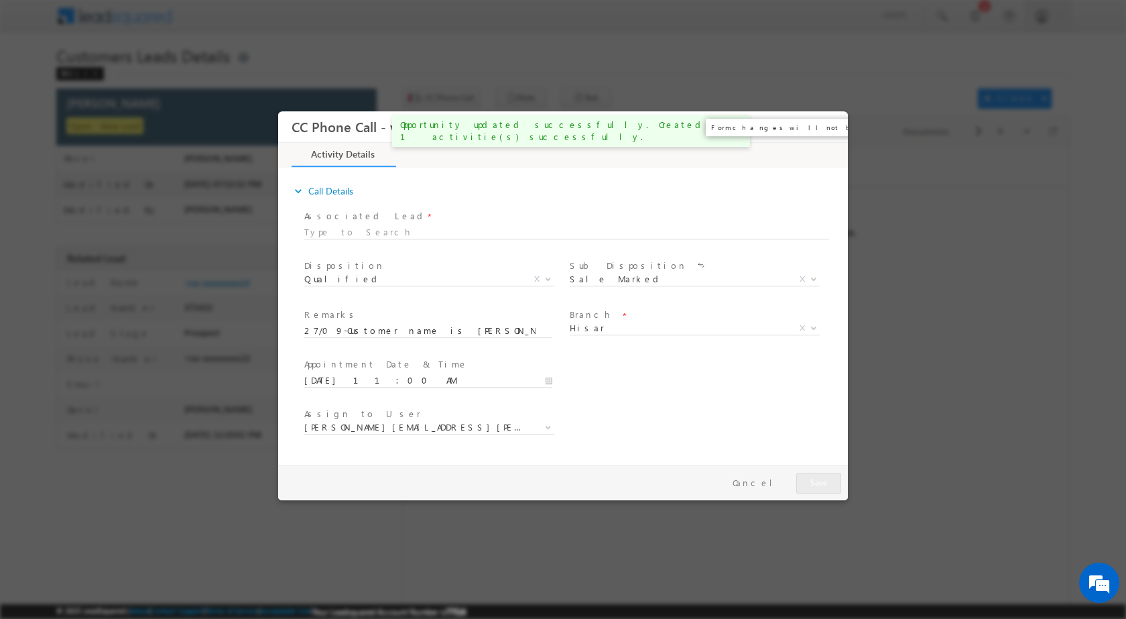
click at [827, 130] on button "×" at bounding box center [828, 126] width 23 height 25
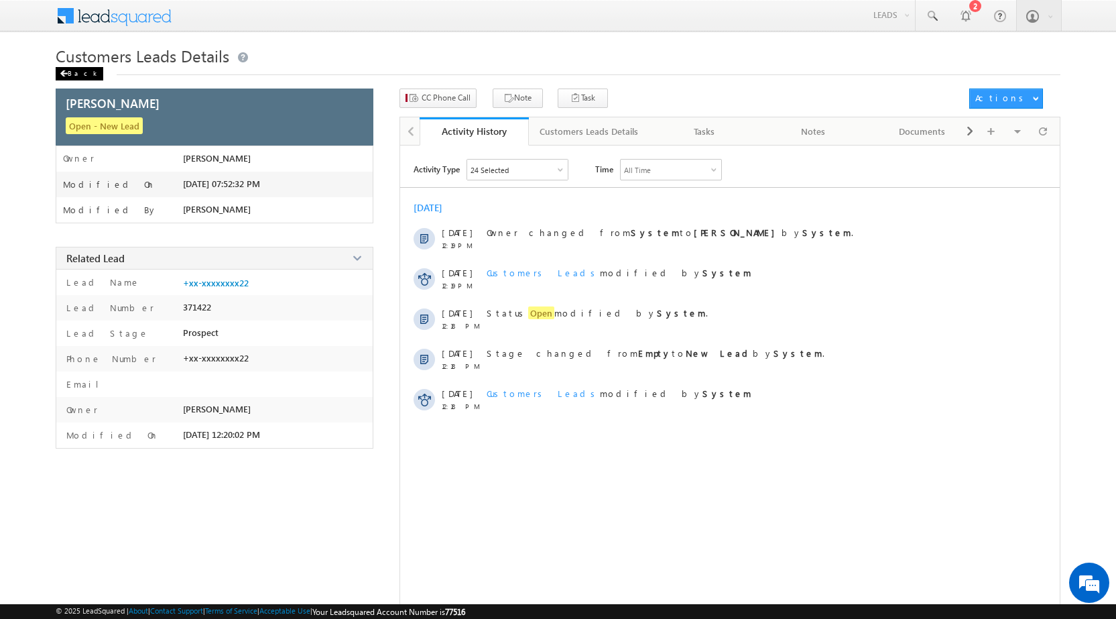
click at [62, 71] on span at bounding box center [64, 73] width 8 height 7
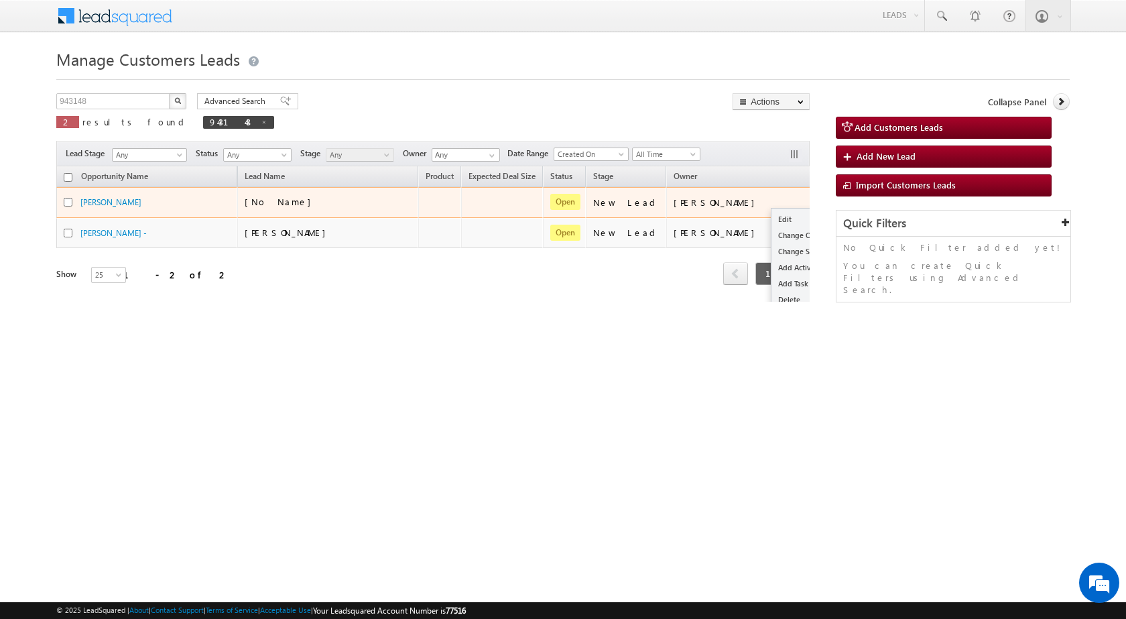
click at [821, 203] on div "Edit Change Owner Change Stage Add Activity Add Task Delete" at bounding box center [831, 202] width 21 height 17
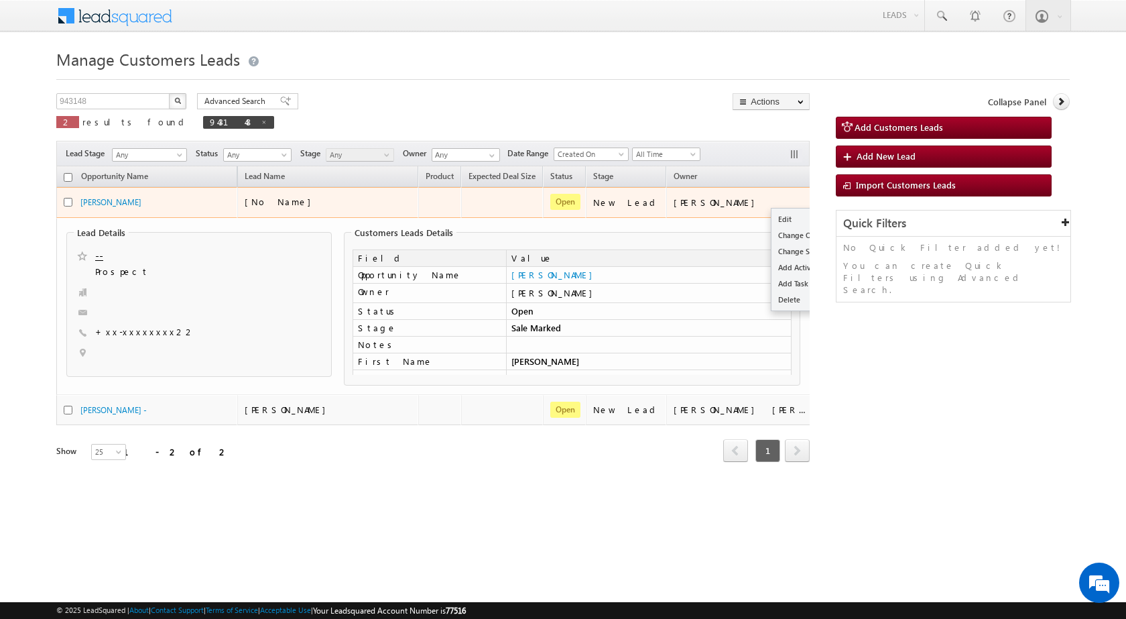
click at [821, 200] on div "Edit Change Owner Change Stage Add Activity Add Task Delete" at bounding box center [831, 202] width 21 height 17
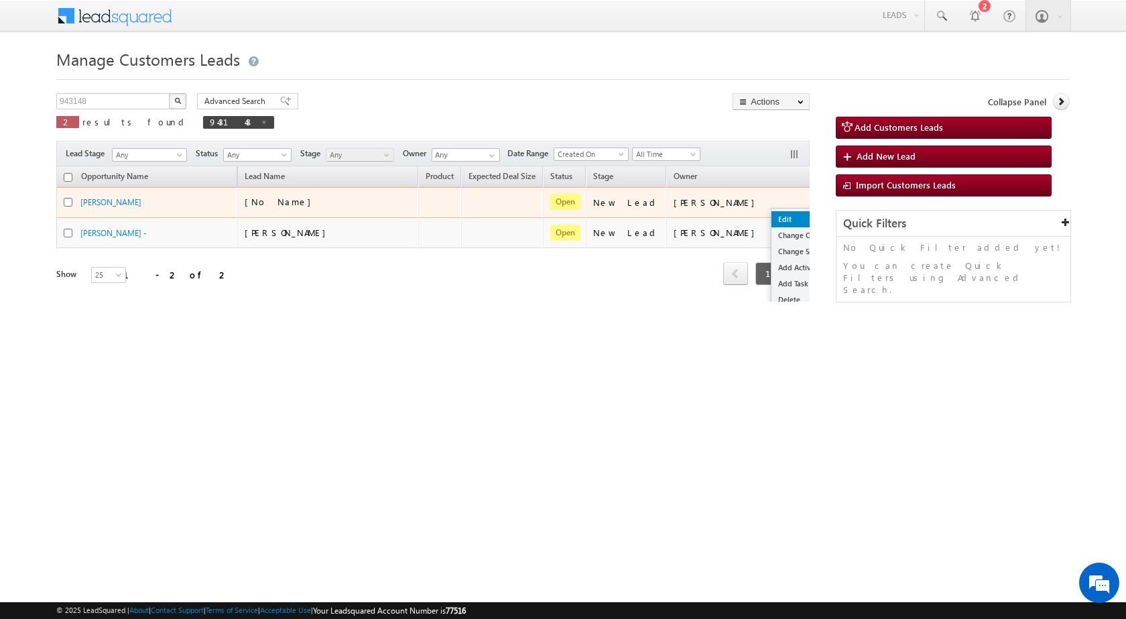
click at [772, 213] on link "Edit" at bounding box center [805, 219] width 67 height 16
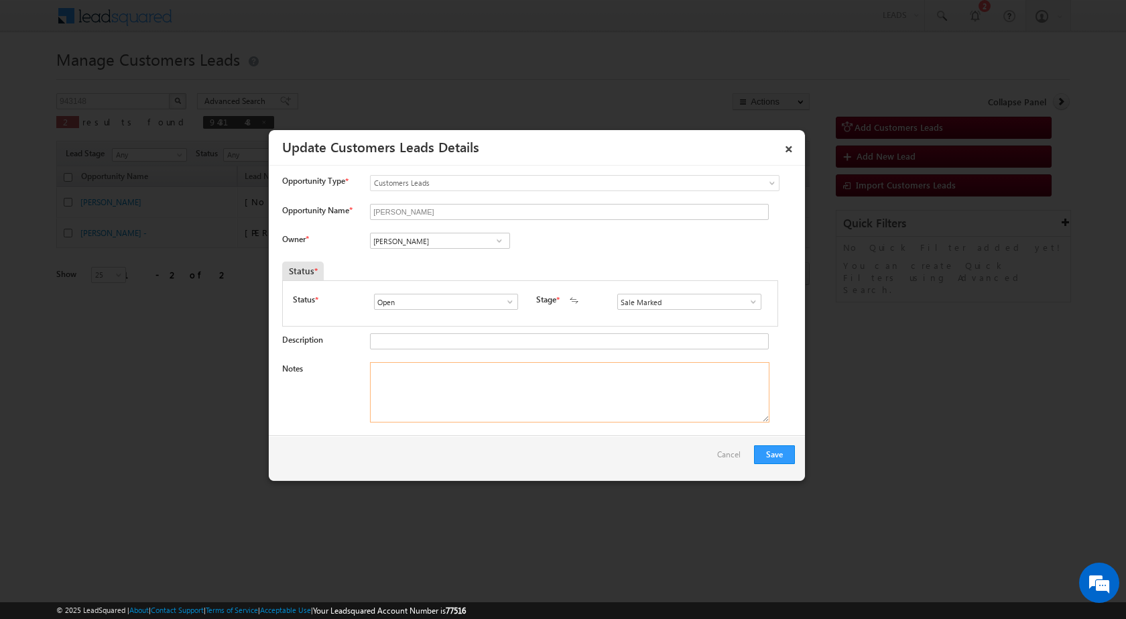
click at [530, 378] on textarea "Notes" at bounding box center [570, 392] width 400 height 60
paste textarea "27/09-Customer name is [PERSON_NAME] customer age is [DEMOGRAPHIC_DATA] yrs loa…"
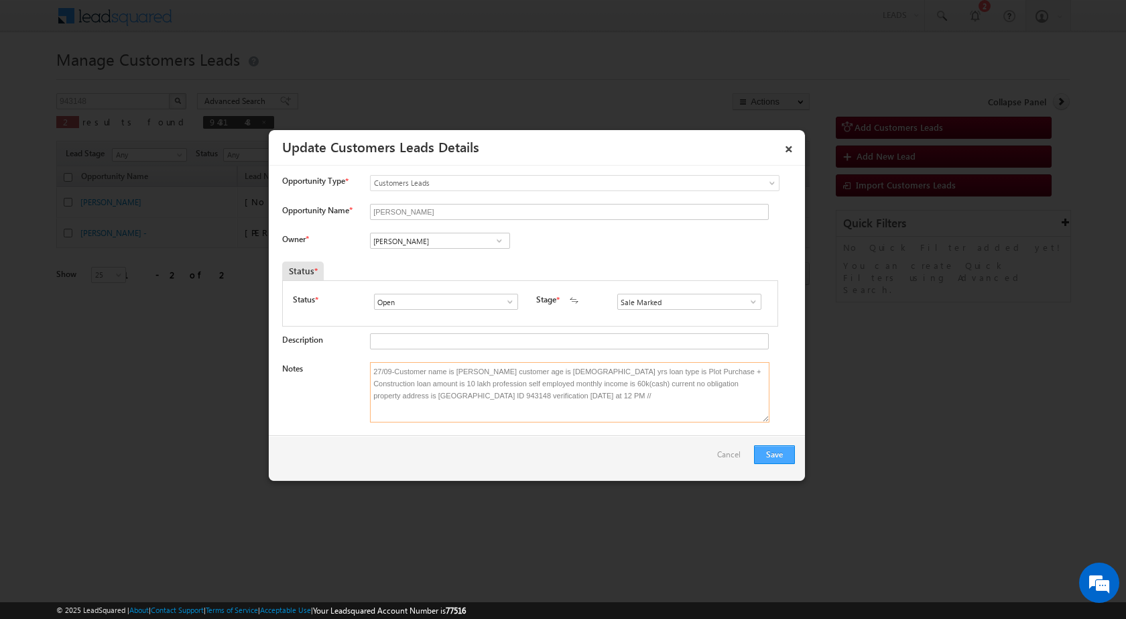
type textarea "27/09-Customer name is [PERSON_NAME] customer age is [DEMOGRAPHIC_DATA] yrs loa…"
click at [771, 452] on button "Save" at bounding box center [774, 454] width 41 height 19
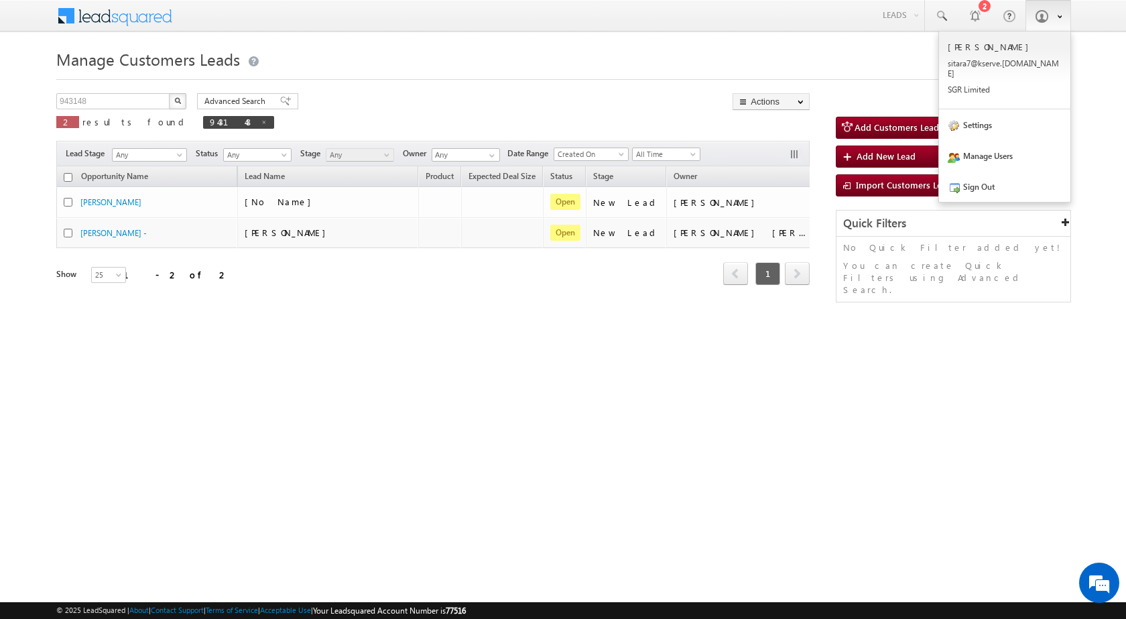
click at [1040, 15] on span at bounding box center [1041, 15] width 13 height 13
drag, startPoint x: 1012, startPoint y: 177, endPoint x: 1010, endPoint y: 192, distance: 15.6
click at [1011, 177] on link "Sign Out" at bounding box center [1004, 186] width 131 height 31
